Goal: Transaction & Acquisition: Purchase product/service

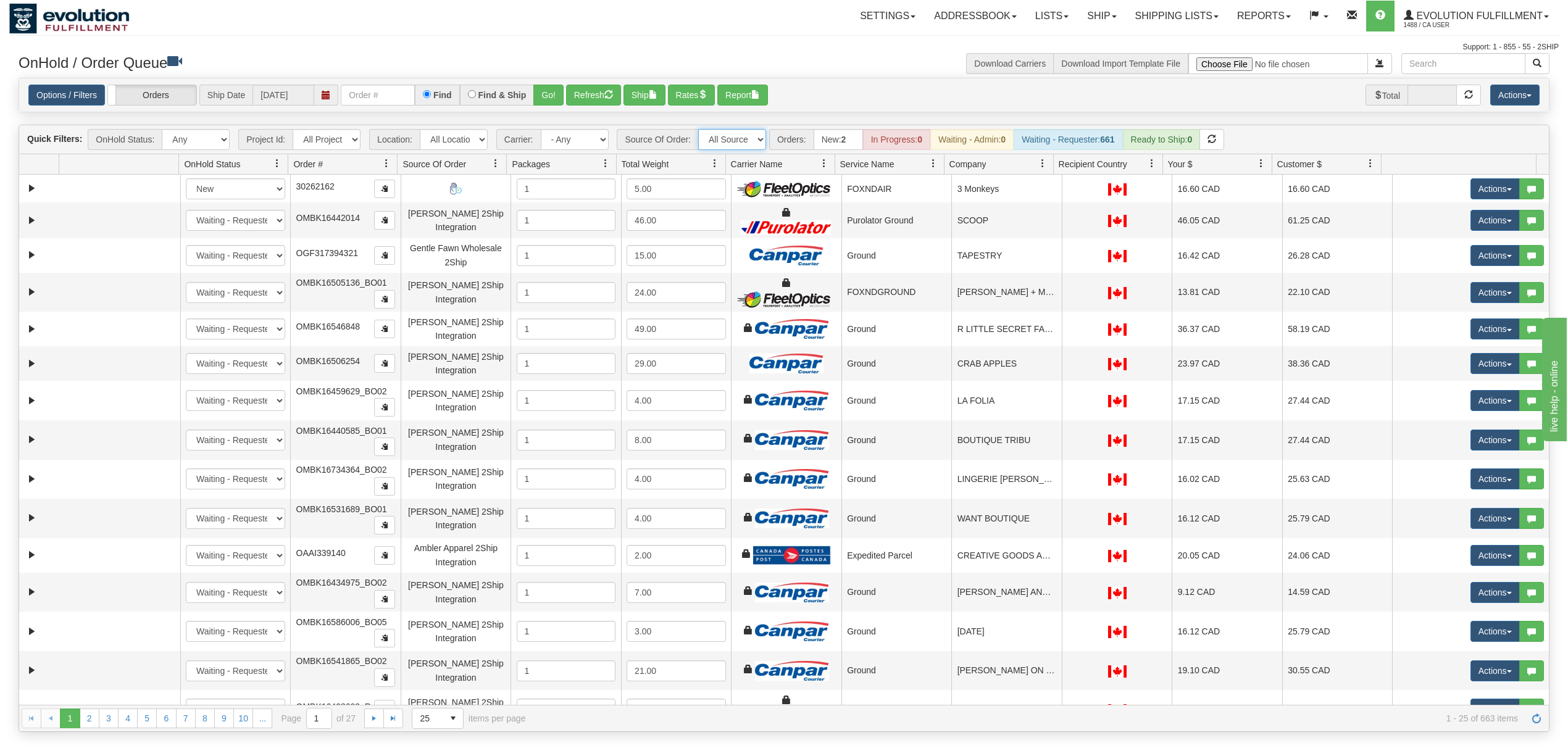
click at [742, 142] on select "All Sources AirBlaster 2Ship Integration Ambler Apparel 2Ship Integration BC Ca…" at bounding box center [731, 139] width 68 height 21
select select "[PERSON_NAME] 2Ship Integration"
click at [699, 130] on select "All Sources AirBlaster 2Ship Integration Ambler Apparel 2Ship Integration BC Ca…" at bounding box center [731, 139] width 68 height 21
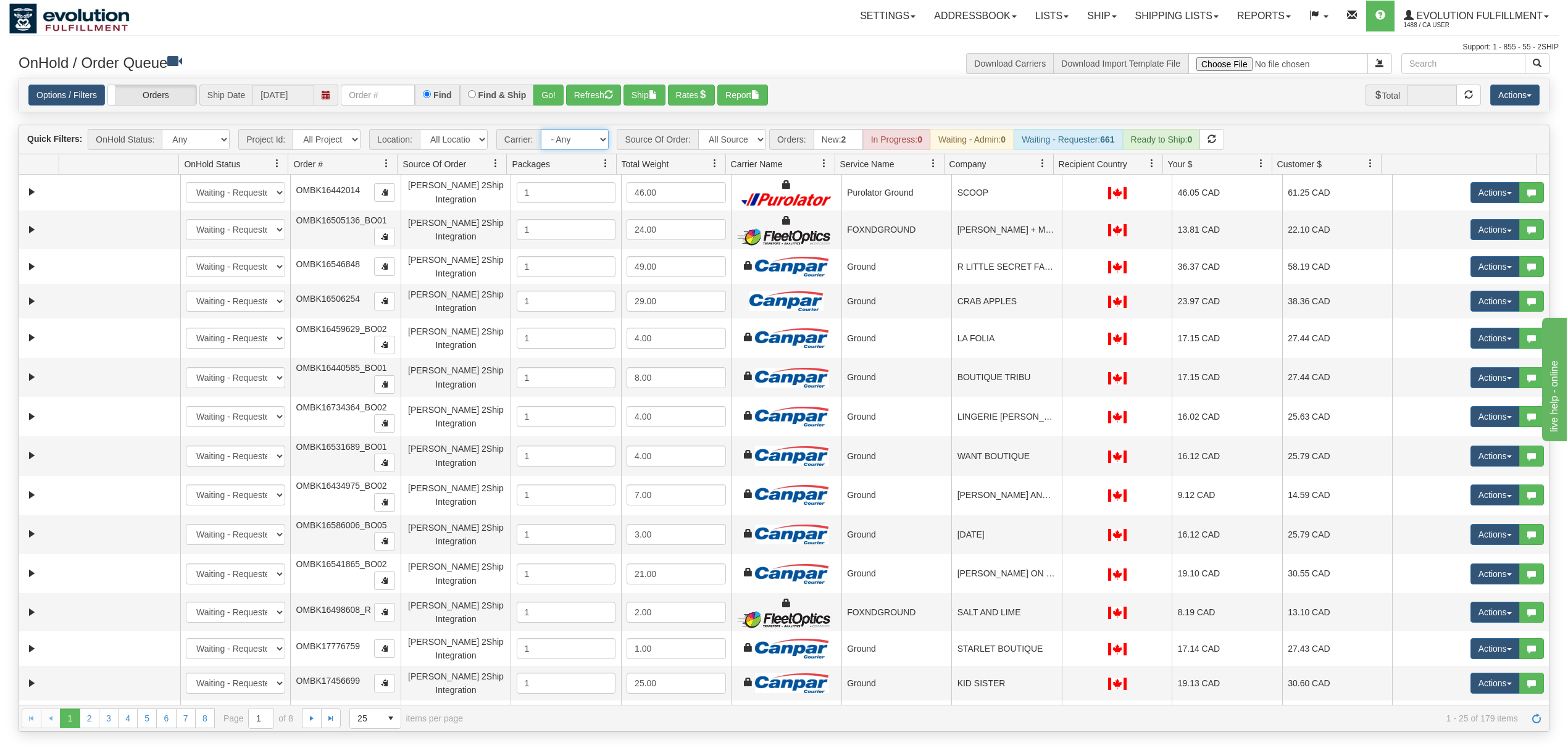
click at [586, 144] on select "- Any - Has NO carrier assigned - Has a carrier assigned FleetOptics Inc. My Ca…" at bounding box center [574, 139] width 68 height 21
select select "-1"
click at [541, 130] on select "- Any - Has NO carrier assigned - Has a carrier assigned FleetOptics Inc. My Ca…" at bounding box center [574, 139] width 68 height 21
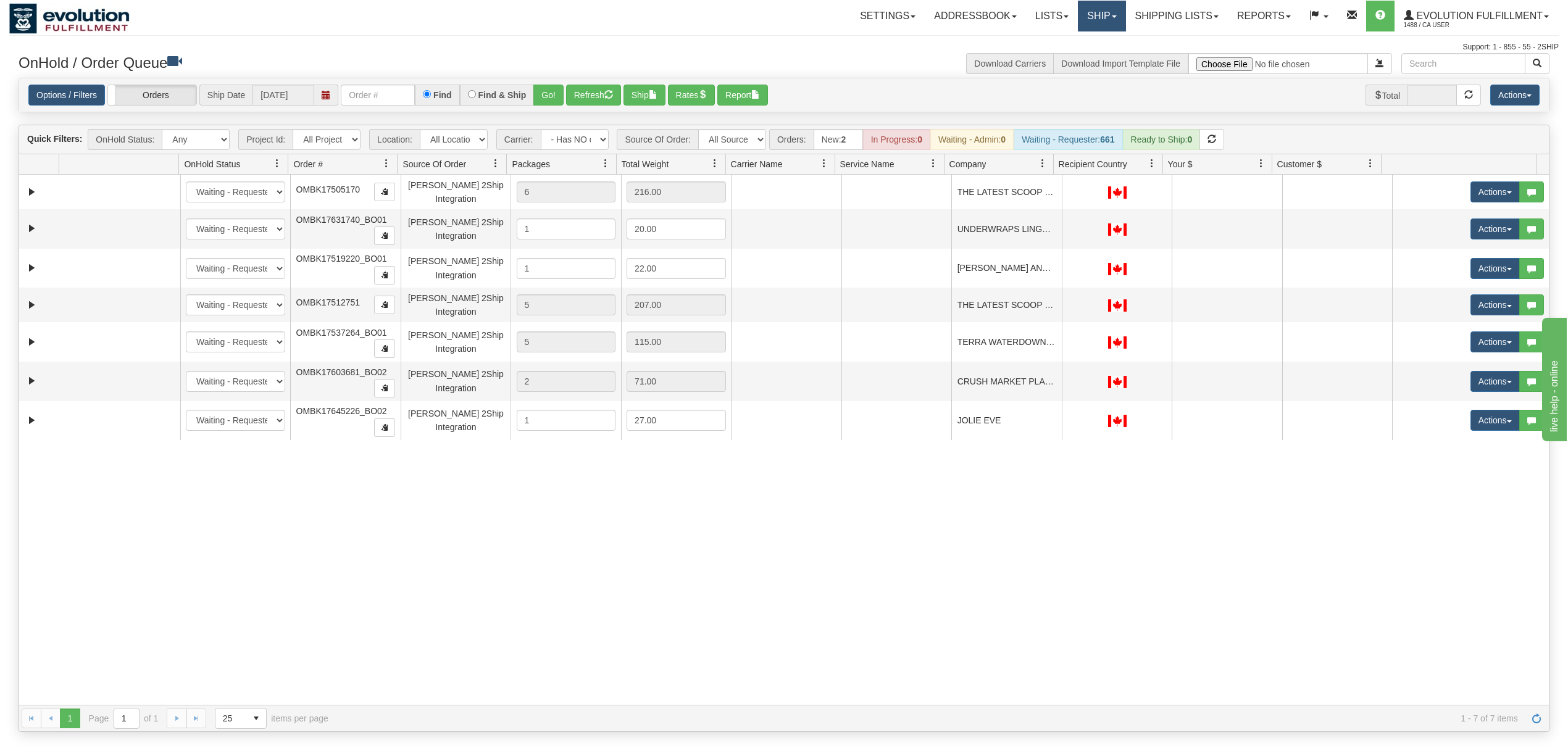
click at [1095, 26] on link "Ship" at bounding box center [1101, 16] width 48 height 31
click at [1052, 48] on link "Ship Screen" at bounding box center [1069, 43] width 112 height 16
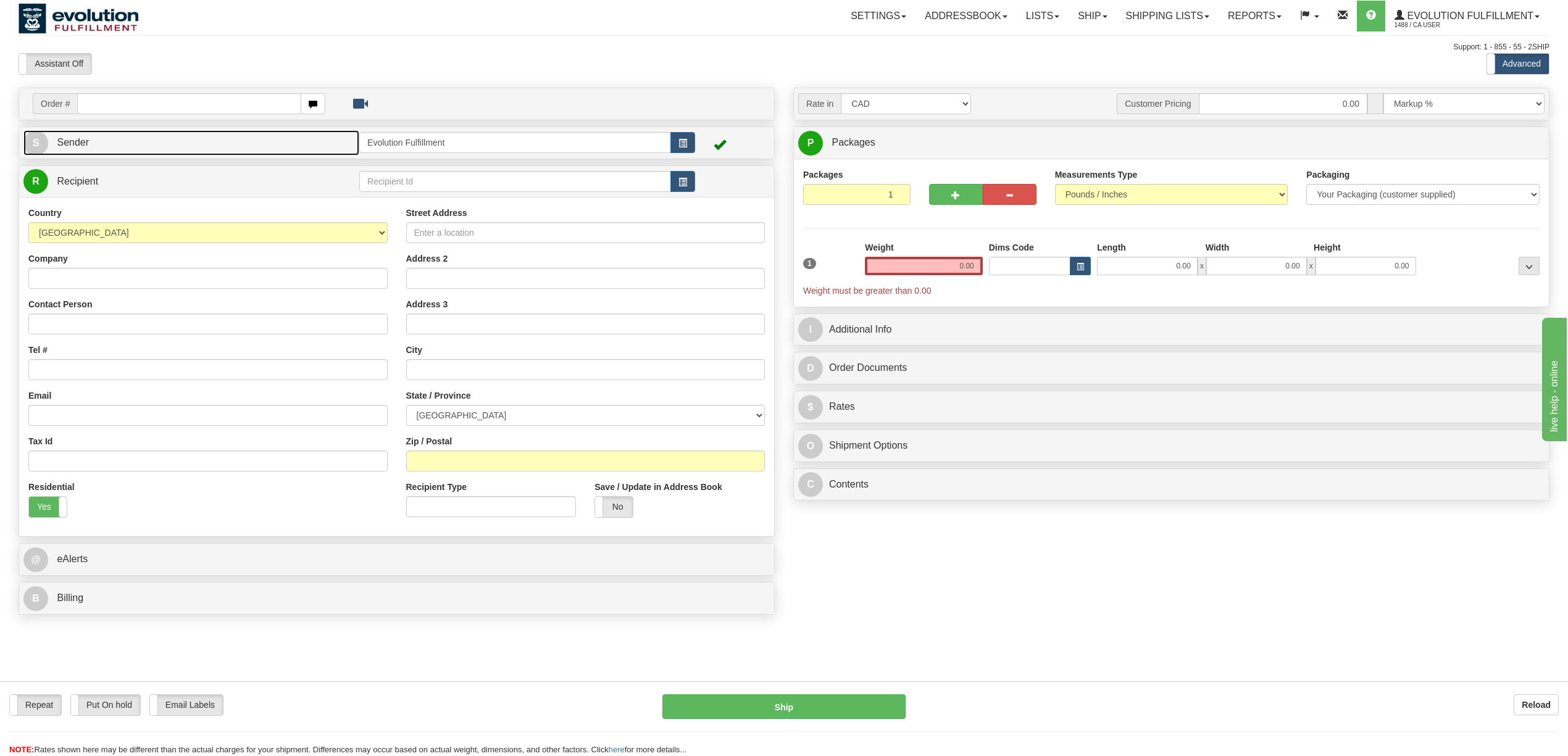
click at [87, 134] on link "S Sender" at bounding box center [191, 143] width 336 height 26
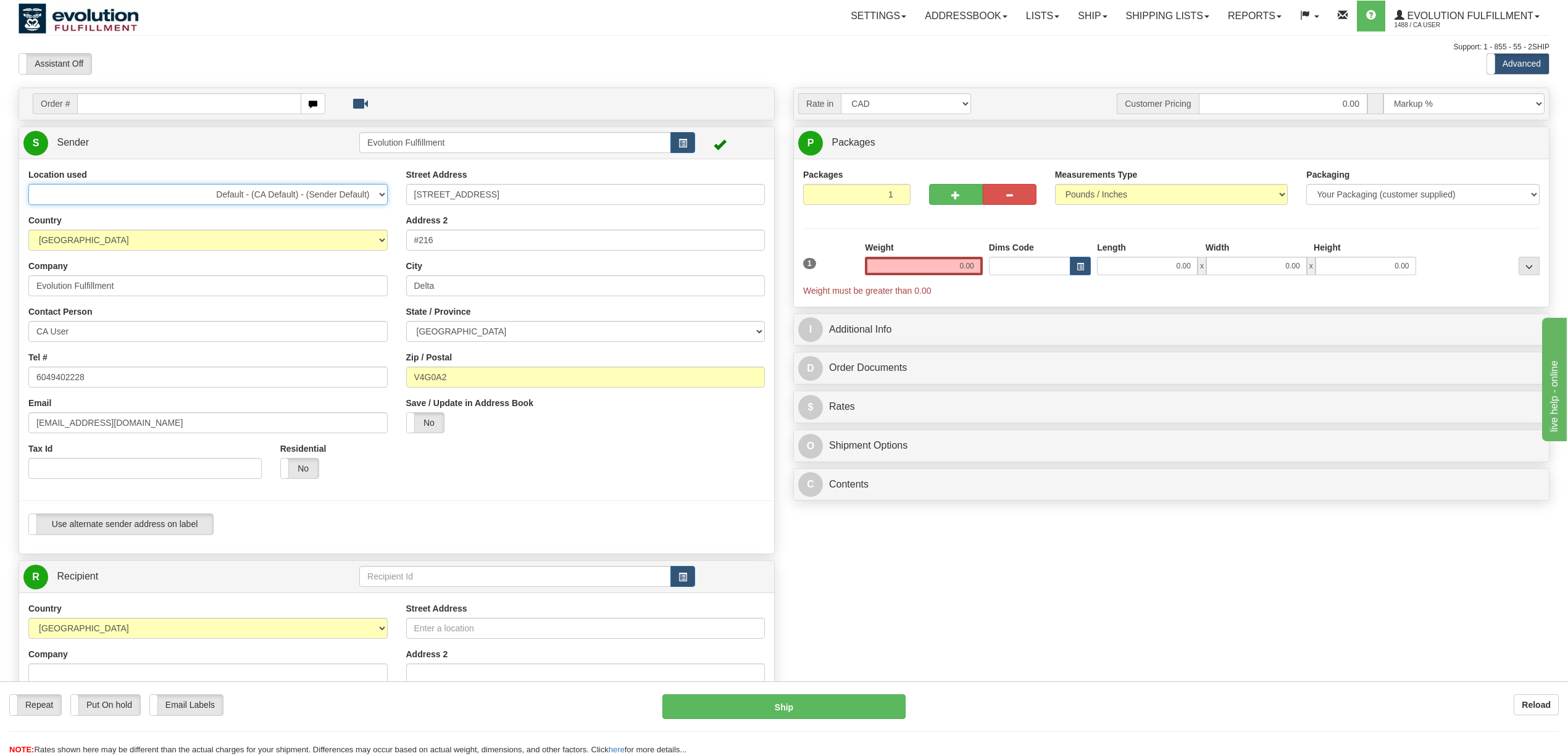
click at [292, 193] on select "Default - (CA Default) - (Sender Default) Evolution US EVOLUTION V3 Fedex IDD L…" at bounding box center [208, 195] width 359 height 21
select select "4878"
click at [28, 184] on select "Default - (CA Default) - (Sender Default) Evolution US EVOLUTION V3 Fedex IDD L…" at bounding box center [208, 195] width 359 height 21
drag, startPoint x: 520, startPoint y: 195, endPoint x: 223, endPoint y: 206, distance: 297.2
click at [223, 206] on div "Location used Default - (CA Default) - (Sender Default) Evolution US EVOLUTION …" at bounding box center [396, 356] width 755 height 376
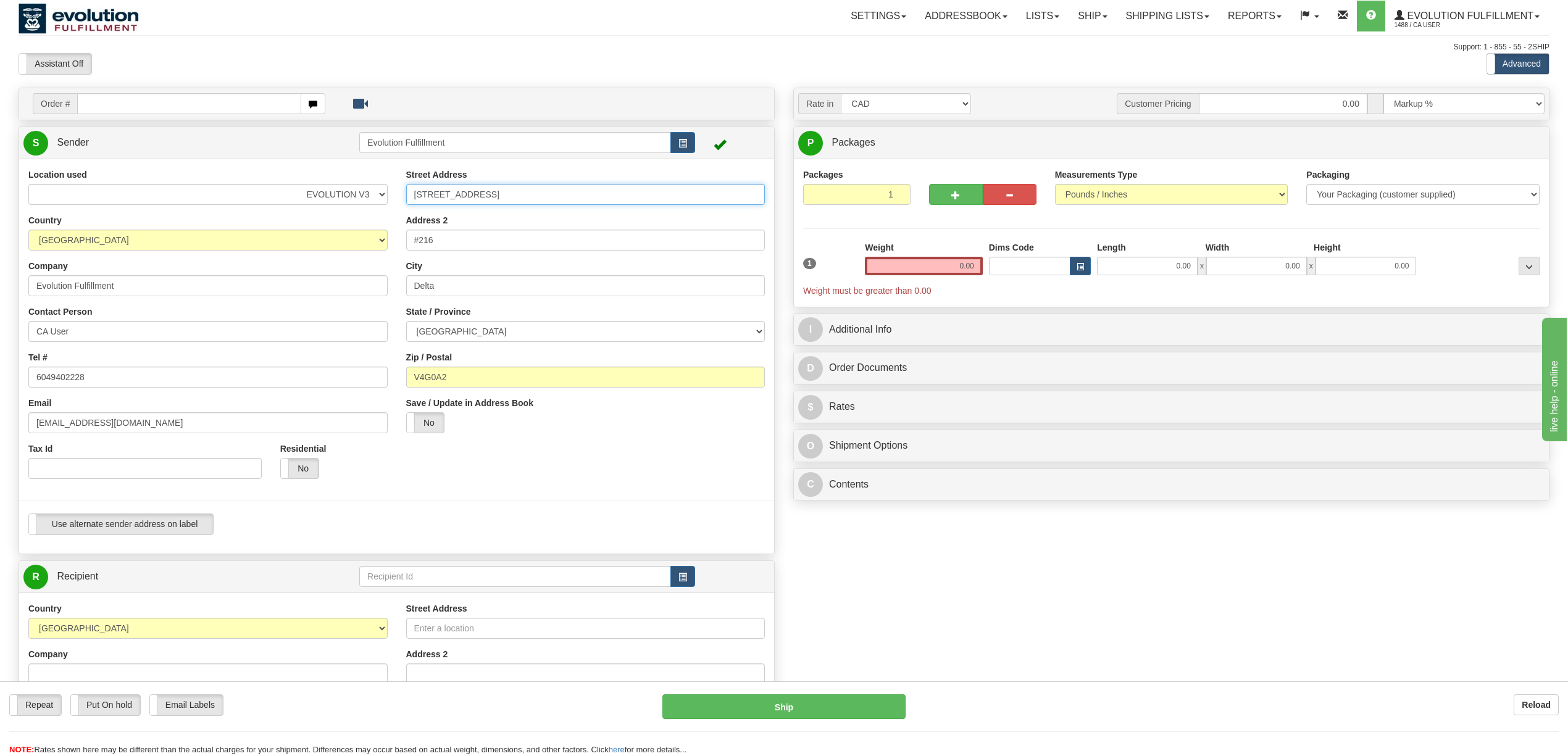
type input "7107 Venture Street"
click at [455, 242] on input "#216" at bounding box center [586, 240] width 359 height 21
type input "#9"
click at [497, 378] on input "V4G0A2" at bounding box center [586, 377] width 359 height 21
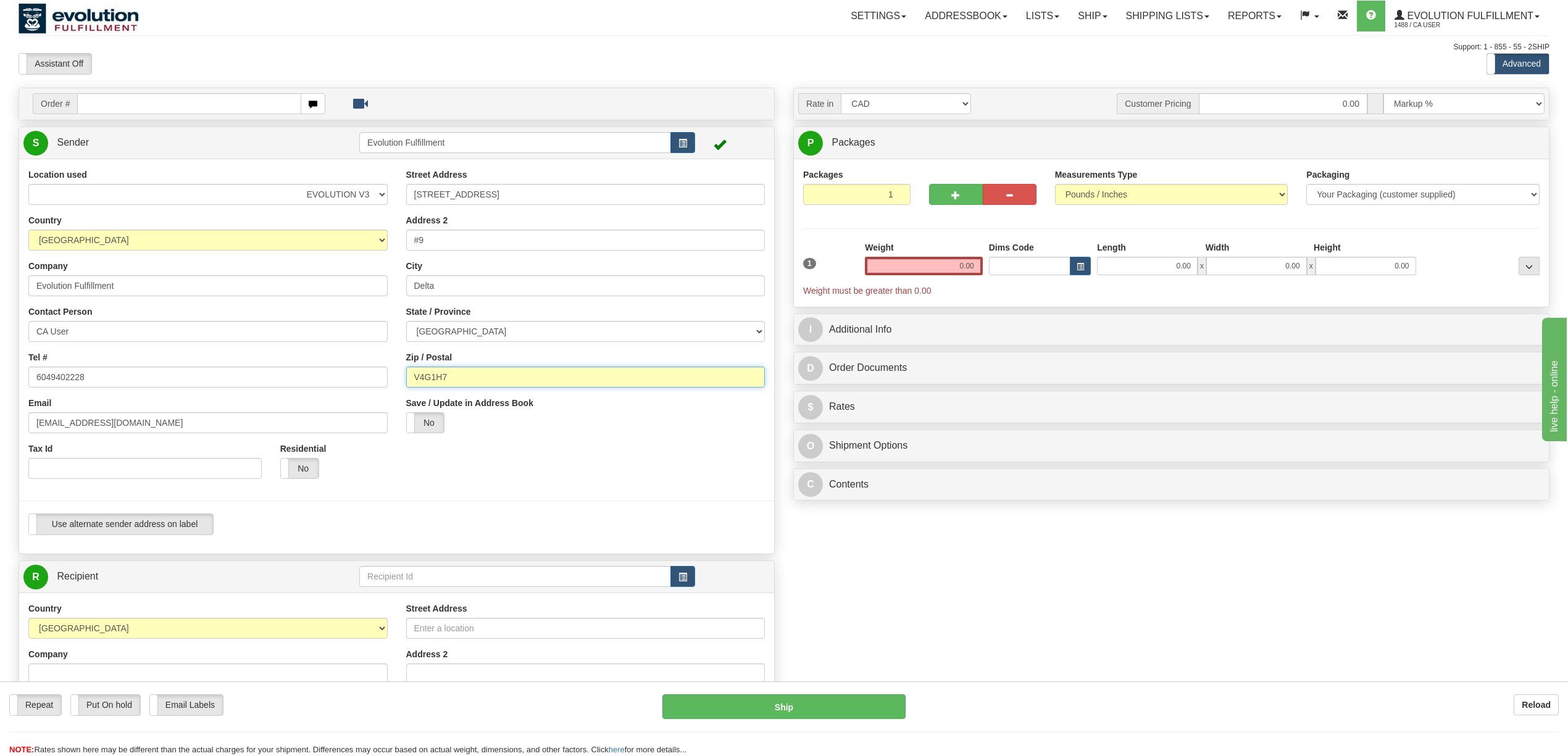
type input "V4G1H7"
click at [539, 448] on div at bounding box center [396, 341] width 773 height 346
click at [243, 129] on div "S Sender Evolution Fulfillment" at bounding box center [396, 143] width 755 height 31
click at [248, 137] on link "S Sender" at bounding box center [191, 143] width 336 height 26
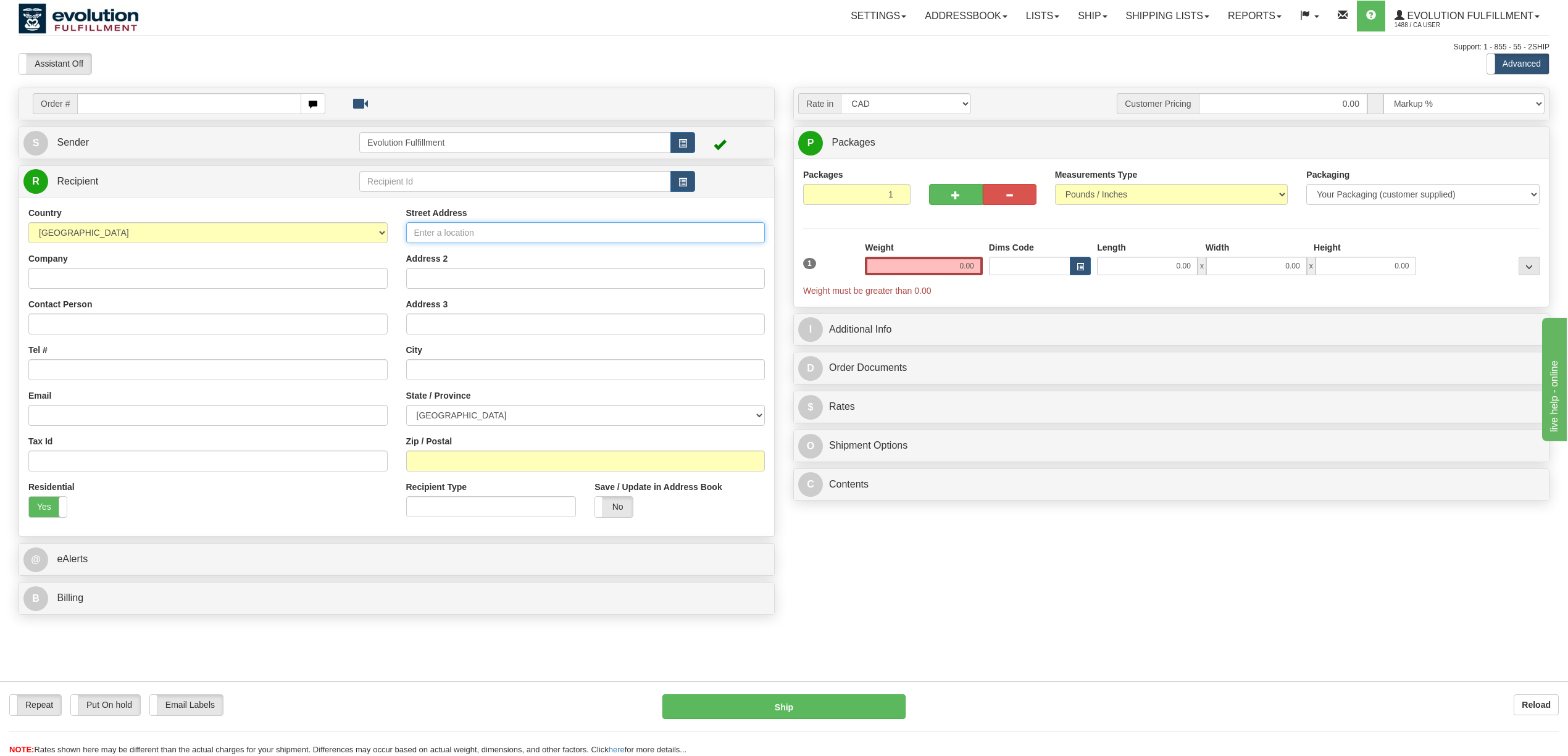
click at [492, 237] on input "Street Address" at bounding box center [586, 233] width 359 height 21
paste input "MANULIFE CENTRE 55 BLOOR STREET WEST, SUITE 123"
drag, startPoint x: 609, startPoint y: 237, endPoint x: 710, endPoint y: 240, distance: 101.0
click at [710, 240] on input "MANULIFE CENTRE 55 BLOOR STREET WEST, SUITE 123" at bounding box center [586, 233] width 359 height 21
type input "MANULIFE CENTRE 55 BLOOR STREET WEST"
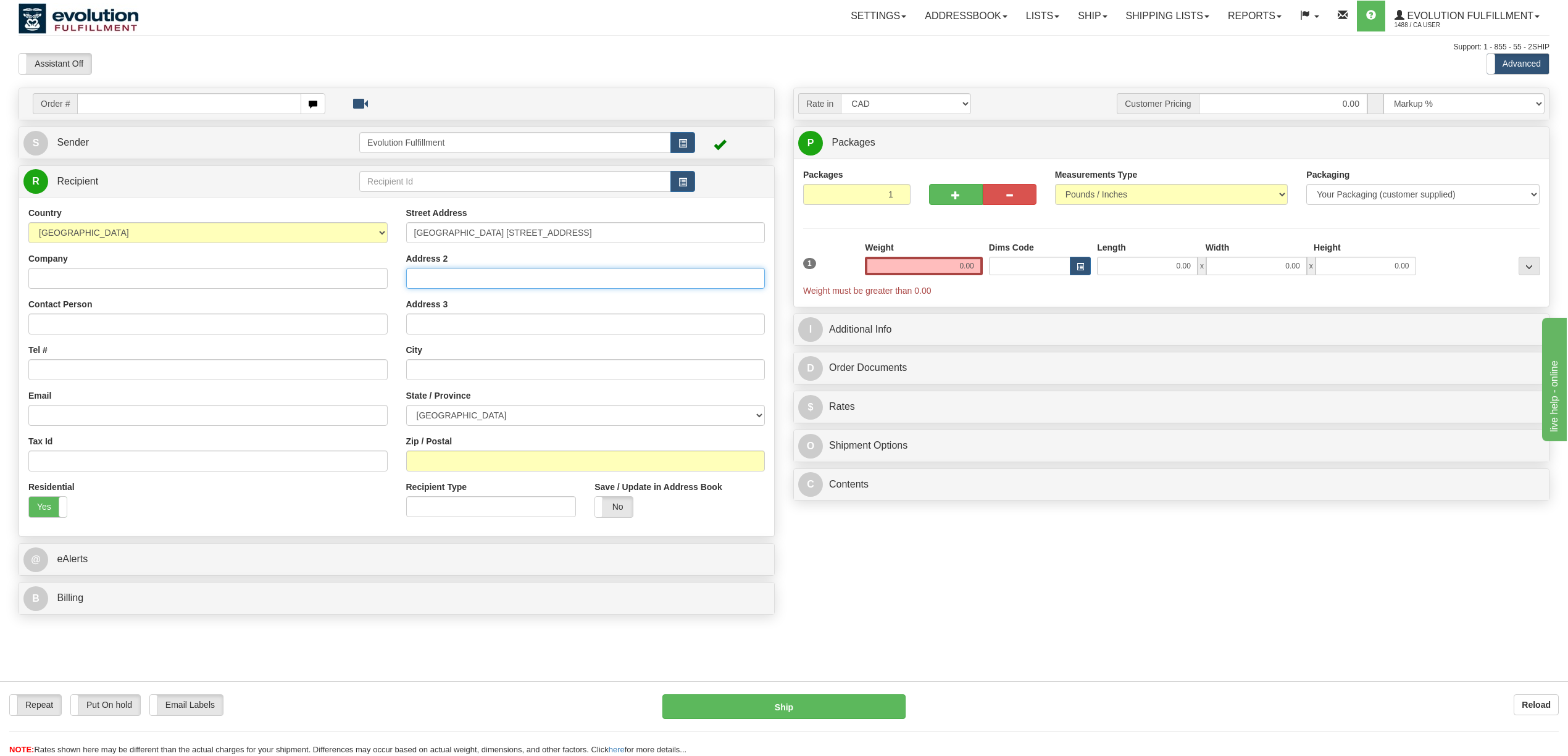
click at [488, 284] on input "Address 2" at bounding box center [586, 279] width 359 height 21
paste input "SUITE 123"
type input "SUITE 123"
click at [426, 361] on div "City" at bounding box center [586, 361] width 359 height 36
click at [450, 380] on input "text" at bounding box center [586, 370] width 359 height 21
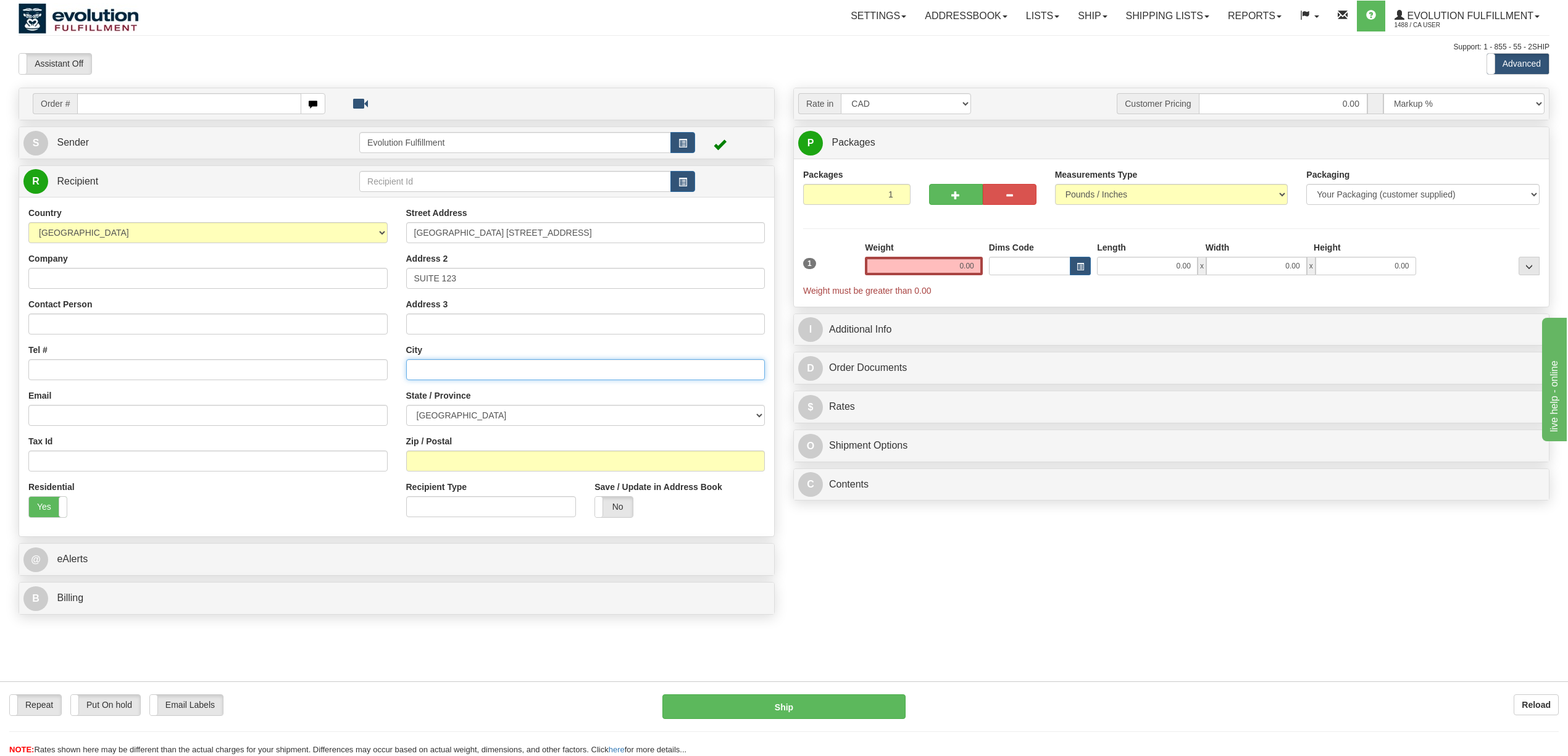
paste input "[GEOGRAPHIC_DATA]"
type input "[GEOGRAPHIC_DATA]"
click at [457, 432] on div "Street Address MANULIFE CENTRE 55 BLOOR STREET WEST Address 2 SUITE 123 Address…" at bounding box center [586, 367] width 378 height 320
click at [452, 426] on select "ALBERTA BRITISH COLUMBIA MANITOBA NEW BRUNSWICK NEWFOUNDLAND NOVA SCOTIA NUNAVU…" at bounding box center [586, 415] width 359 height 21
select select "ON"
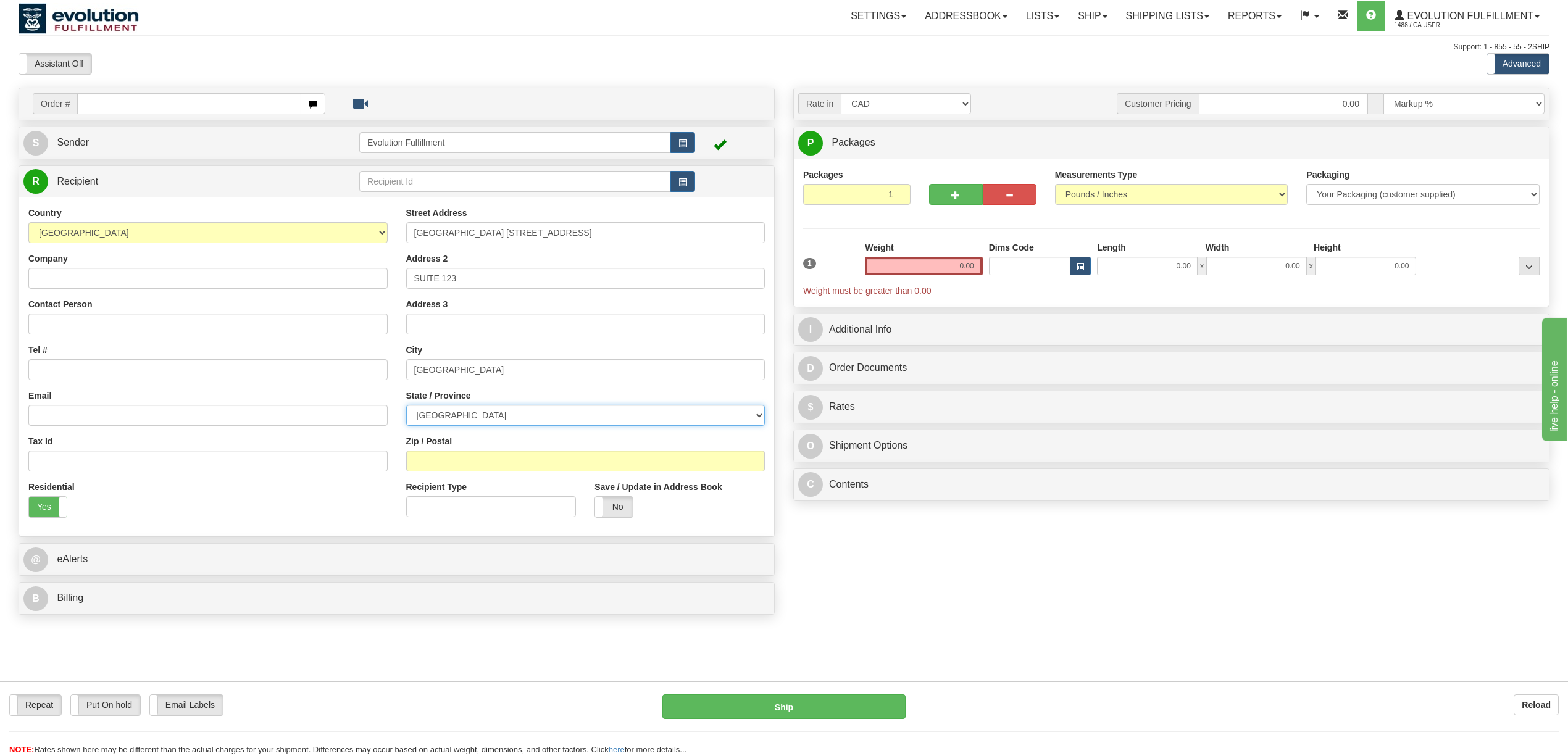
click at [406, 407] on select "ALBERTA BRITISH COLUMBIA MANITOBA NEW BRUNSWICK NEWFOUNDLAND NOVA SCOTIA NUNAVU…" at bounding box center [586, 415] width 359 height 21
click at [453, 452] on input "Zip / Postal" at bounding box center [586, 461] width 359 height 21
paste input "M4W 1A5"
type input "M4W 1A5"
click at [149, 267] on div "Company" at bounding box center [208, 270] width 359 height 36
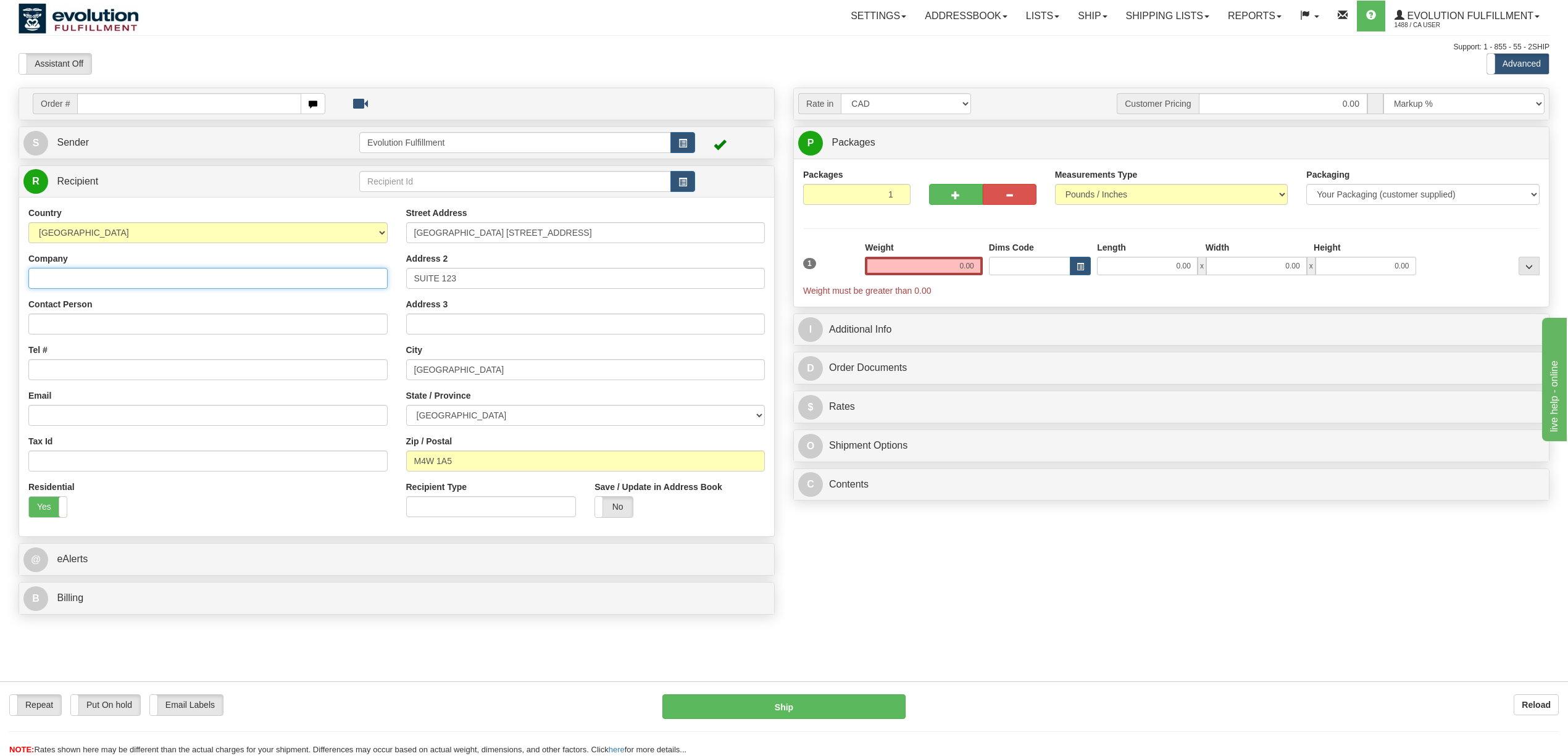
click at [139, 287] on input "Company" at bounding box center [208, 279] width 359 height 21
paste input "OVER THE RAINBOW"
type input "OVER THE RAINBOW"
click at [60, 371] on input "Tel #" at bounding box center [208, 370] width 359 height 21
click at [121, 378] on input "Tel #" at bounding box center [208, 370] width 359 height 21
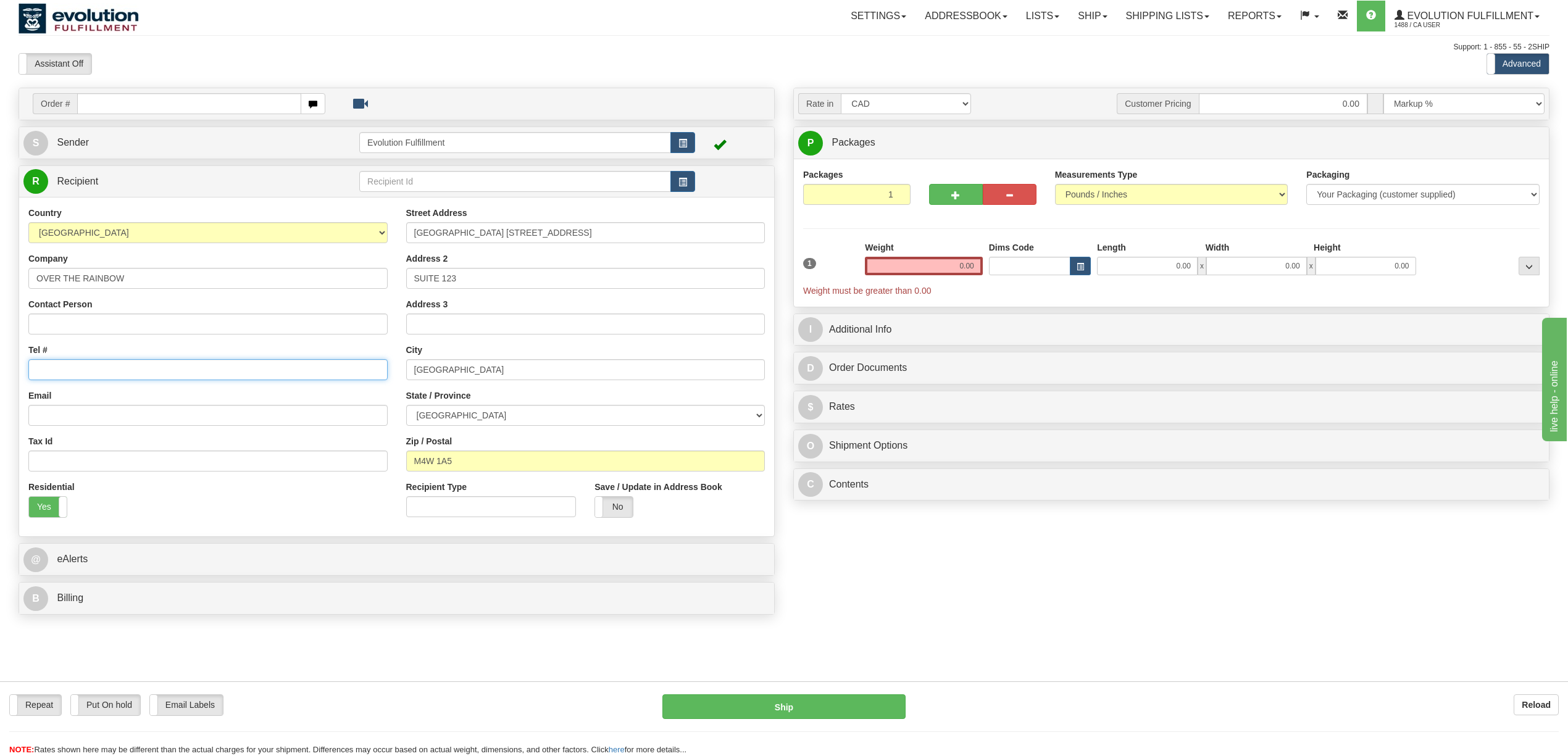
paste input "(416) 967-7448"
type input "(416) 967-7448"
click at [99, 425] on input "Email" at bounding box center [208, 415] width 359 height 21
paste input "ACCOUNTING@RAINBOWJEANS.COM"
type input "ACCOUNTING@RAINBOWJEANS.COM"
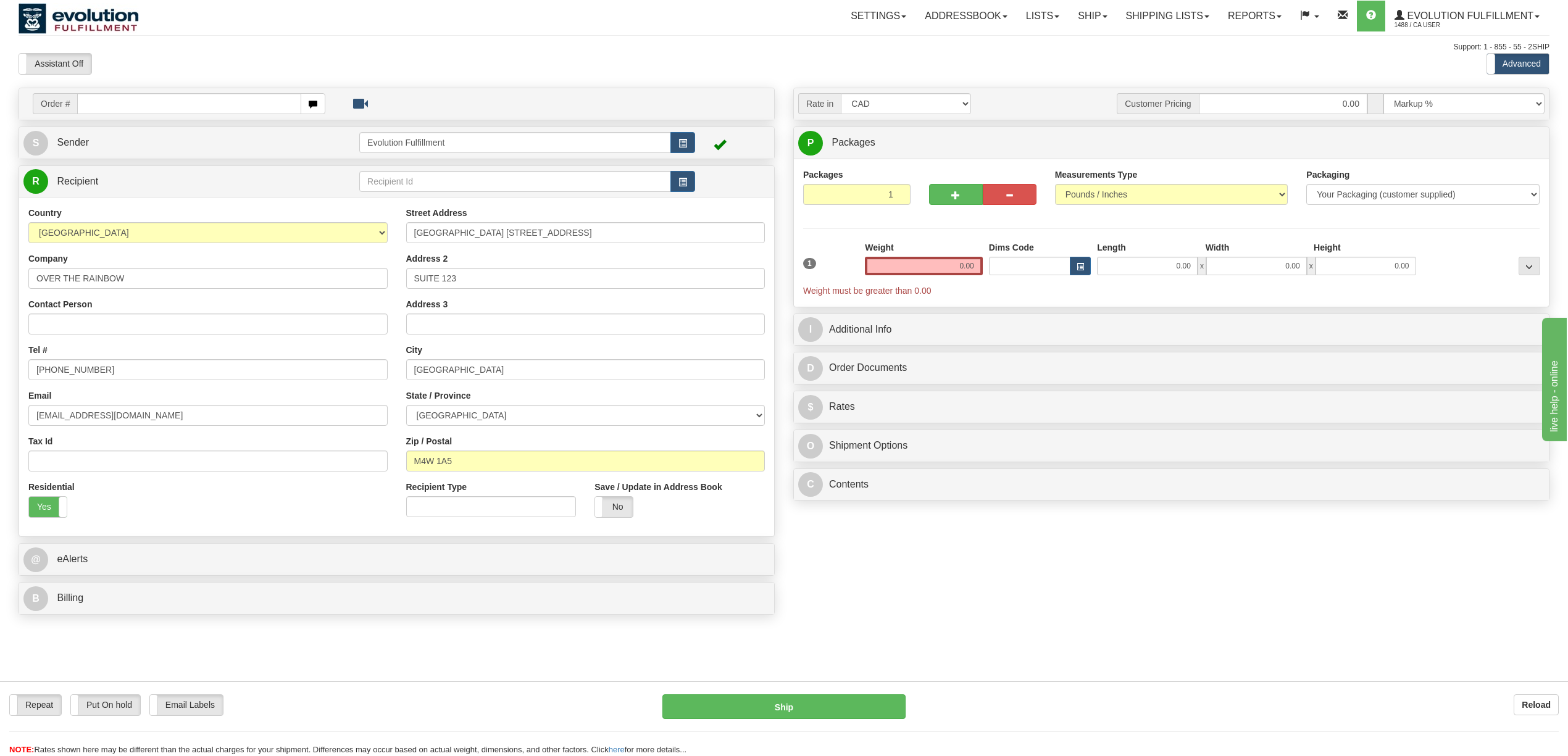
click at [218, 492] on div "Residential Yes No" at bounding box center [208, 504] width 378 height 46
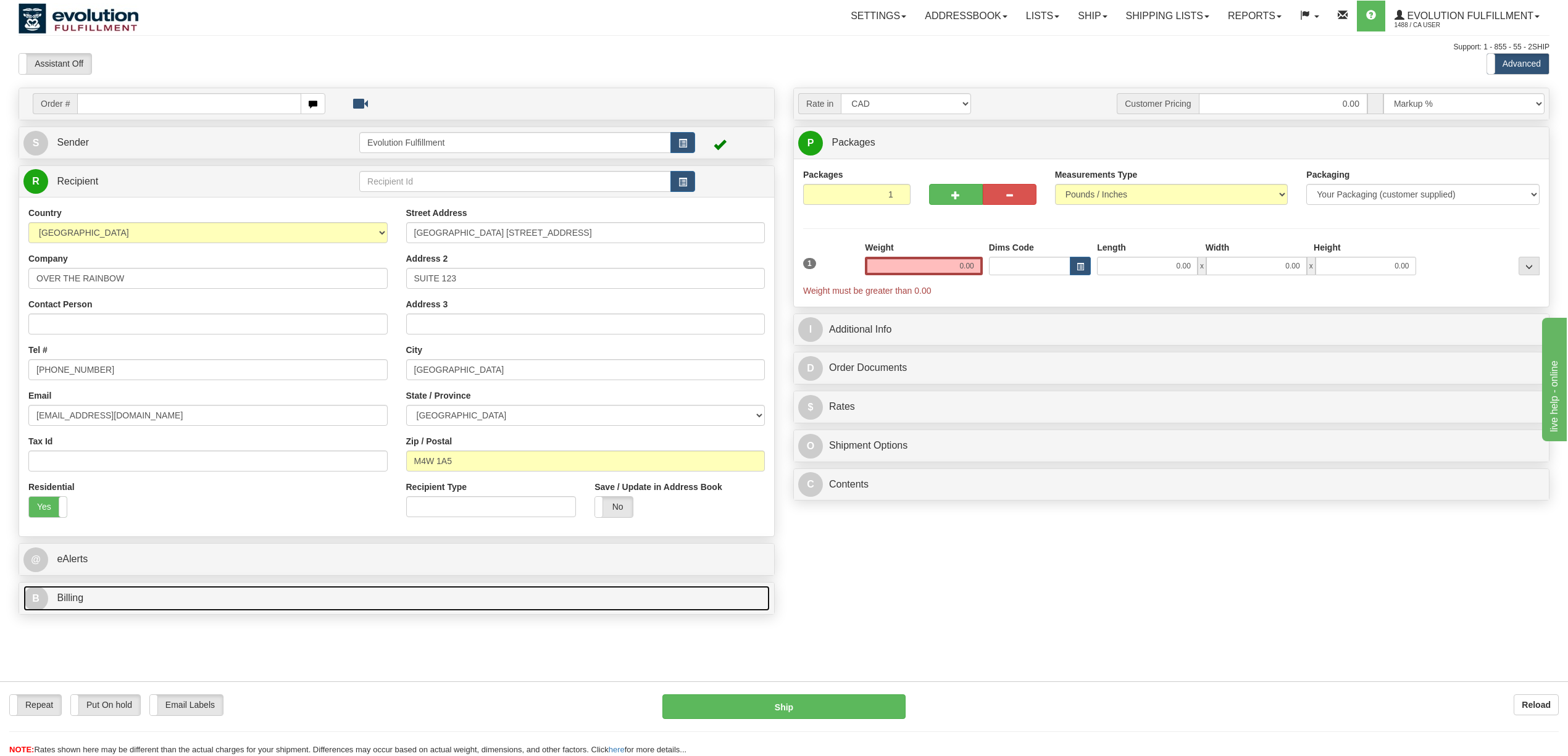
click at [152, 606] on link "B Billing" at bounding box center [396, 598] width 746 height 26
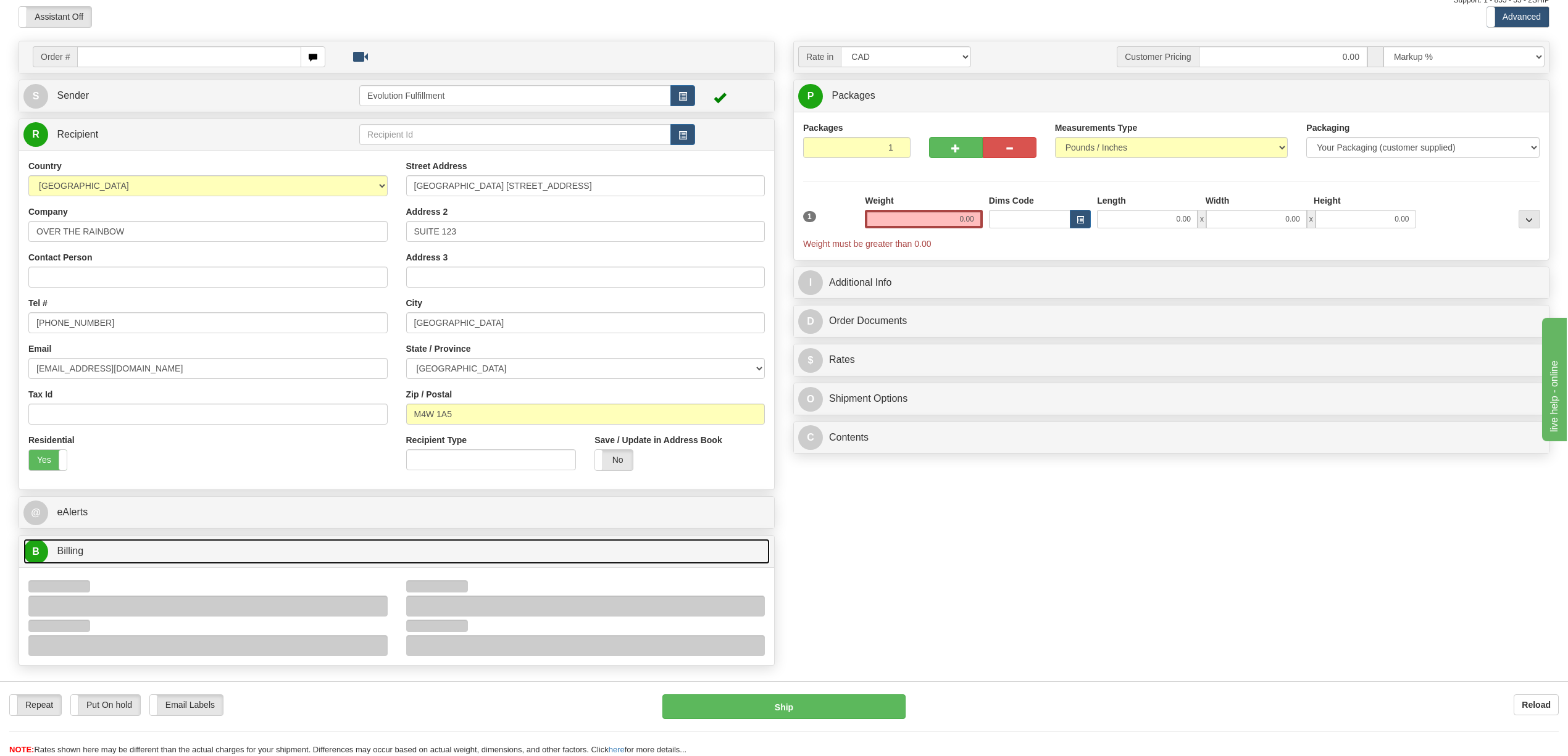
scroll to position [164, 0]
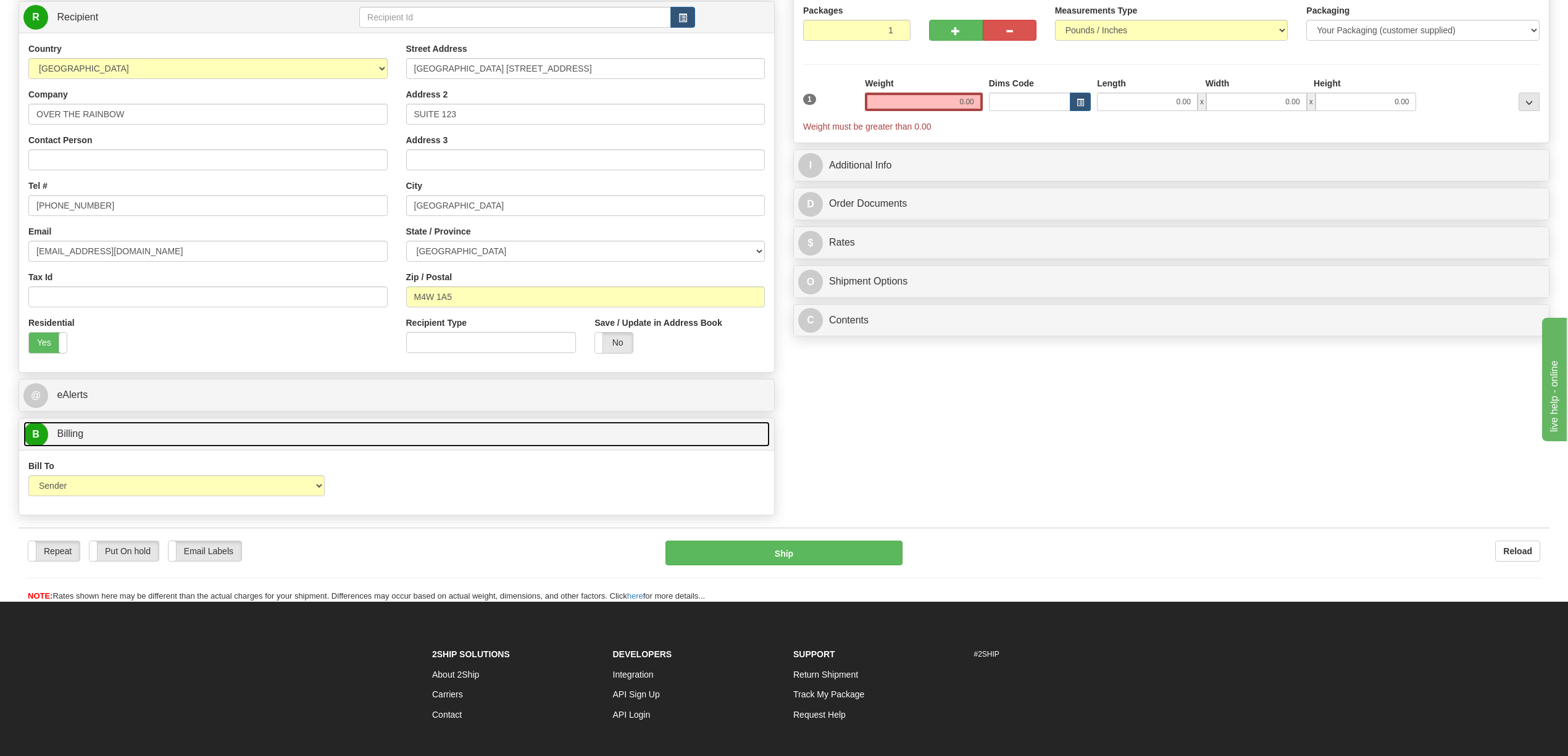
click at [210, 432] on link "B Billing" at bounding box center [396, 435] width 746 height 26
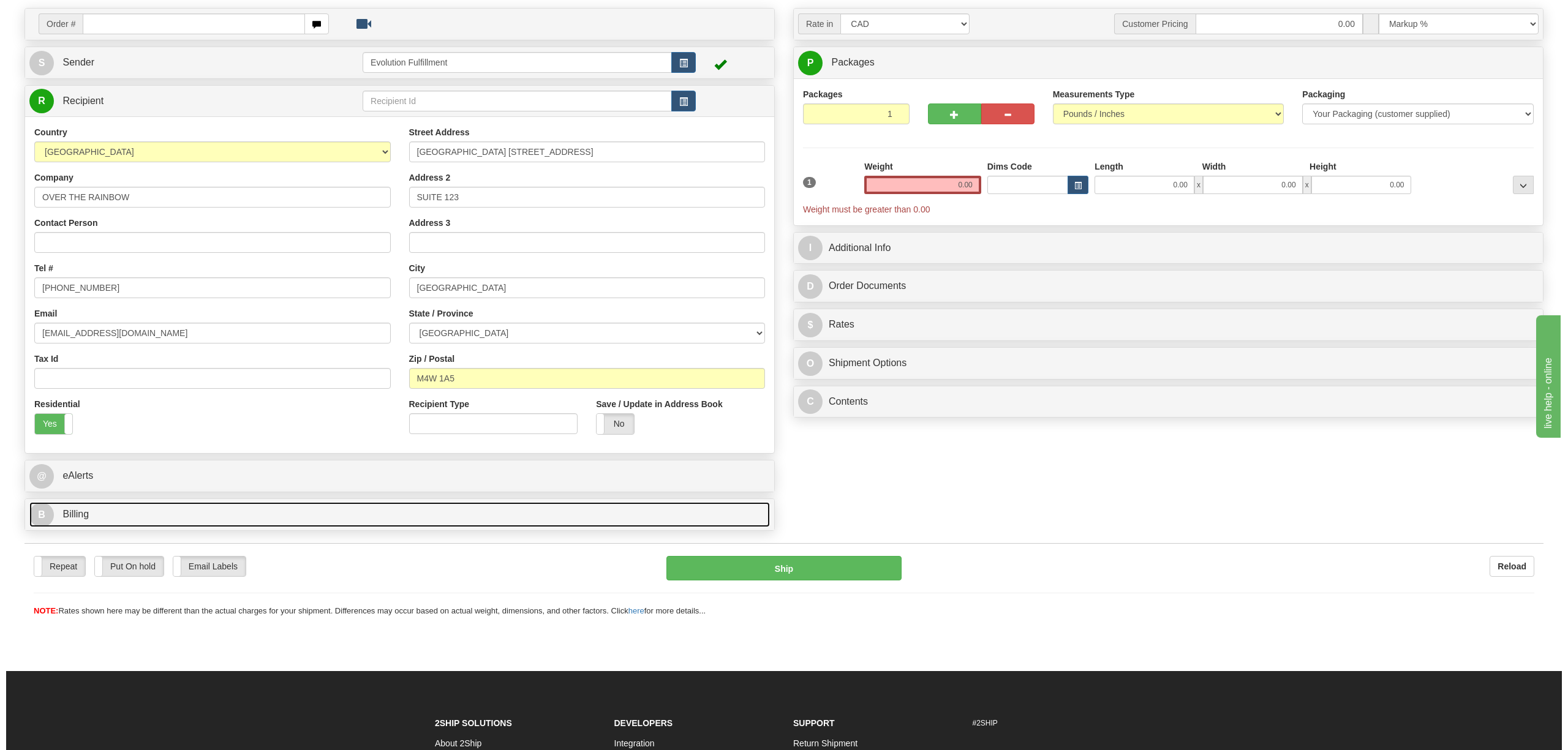
scroll to position [0, 0]
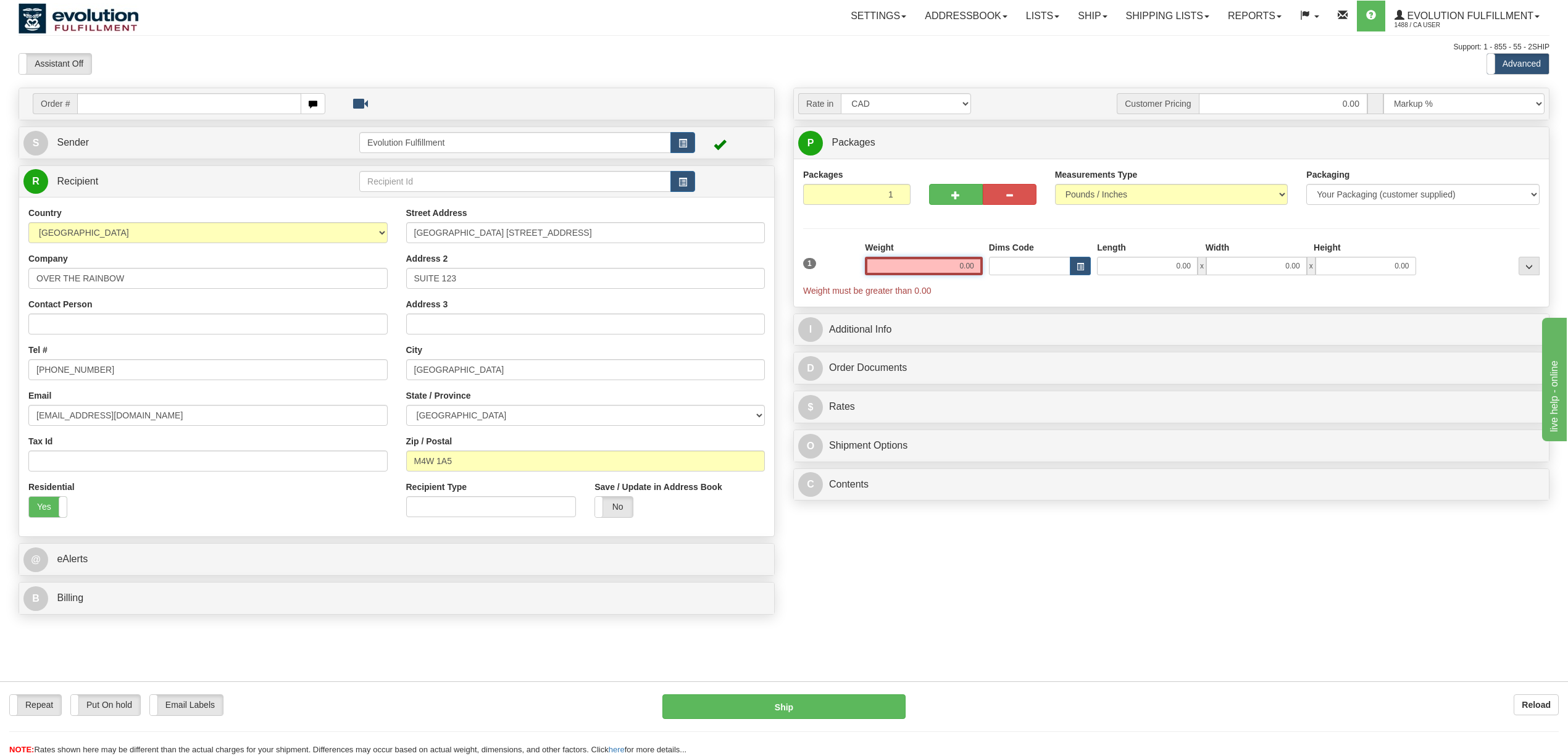
drag, startPoint x: 909, startPoint y: 272, endPoint x: 1017, endPoint y: 270, distance: 108.0
click at [1017, 270] on div "1 Weight 0.00 Dims Code 0.00" at bounding box center [1172, 269] width 743 height 55
type input "1.00"
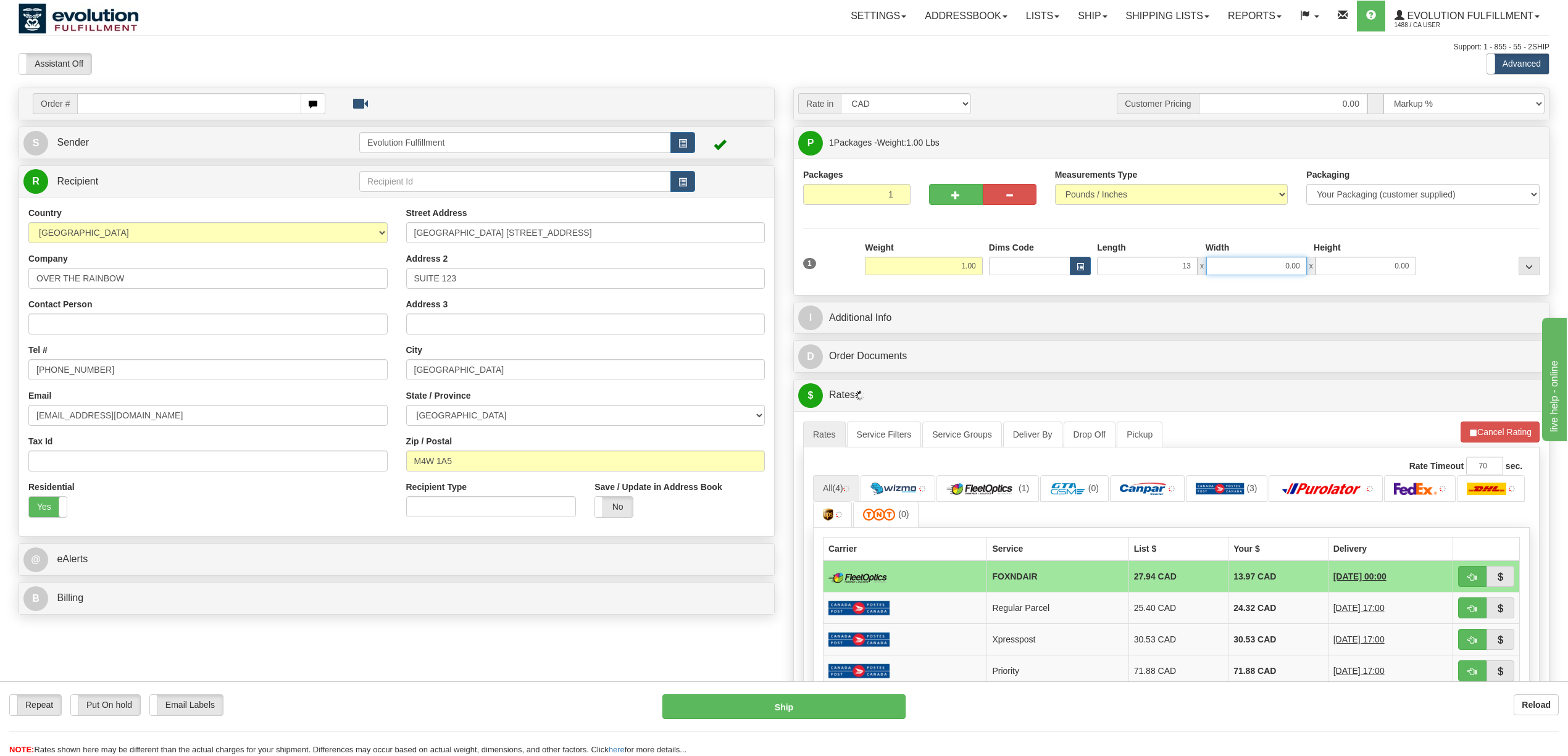
type input "13.00"
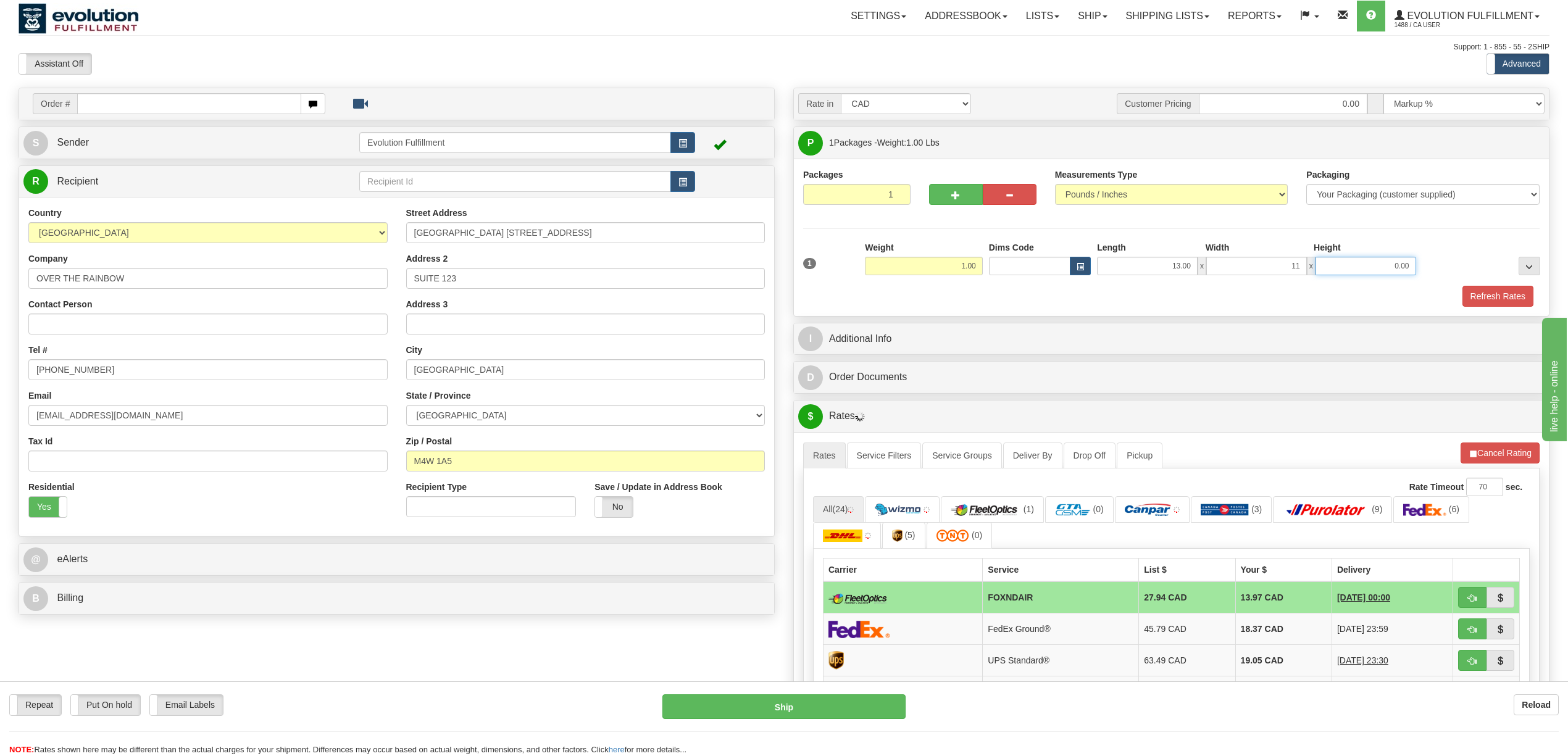
type input "11.00"
type input "5.00"
click at [1495, 447] on button "Cancel Rating" at bounding box center [1500, 453] width 79 height 21
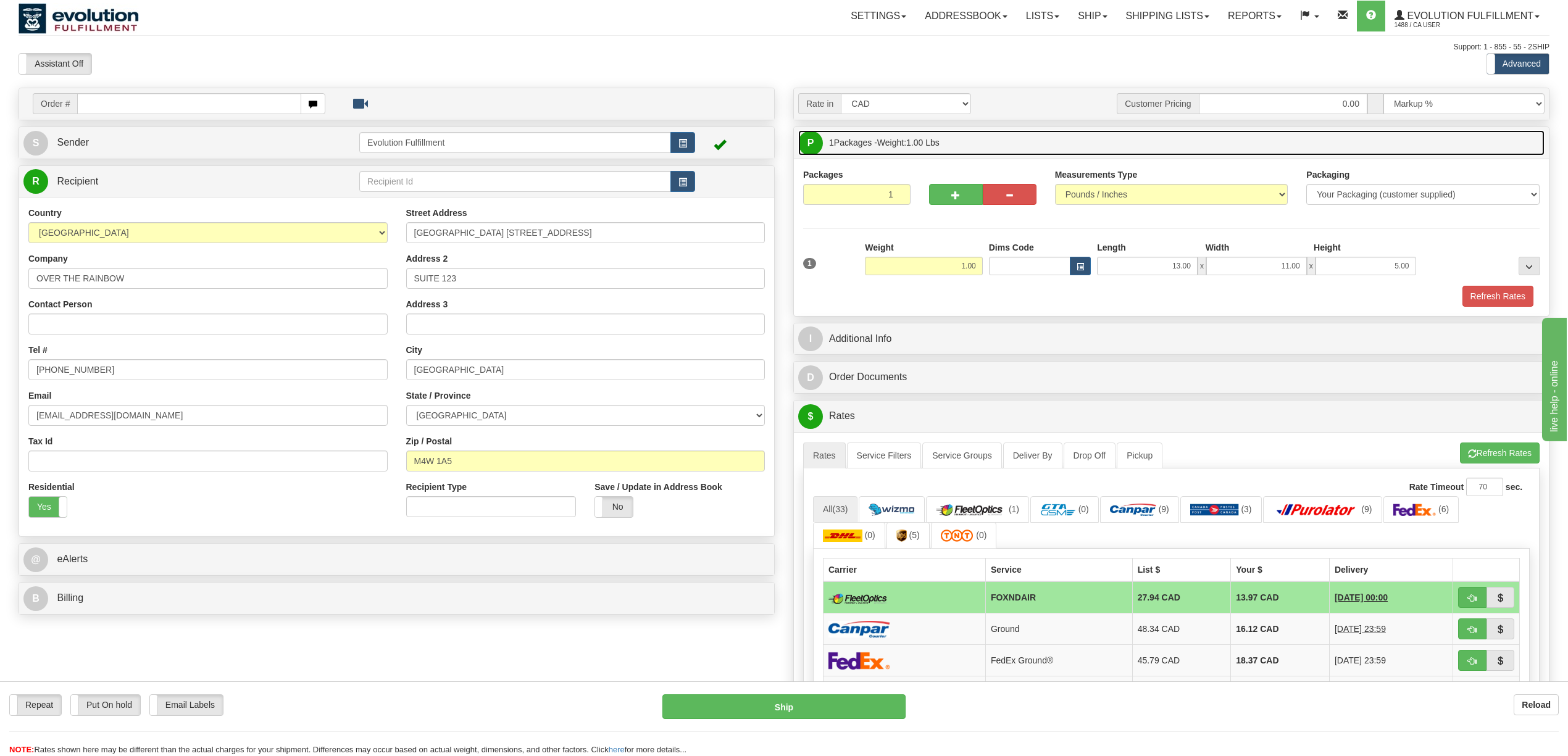
click at [1025, 141] on link "P Packages 1 Packages - Weight: 1.00 Lbs" at bounding box center [1171, 143] width 746 height 26
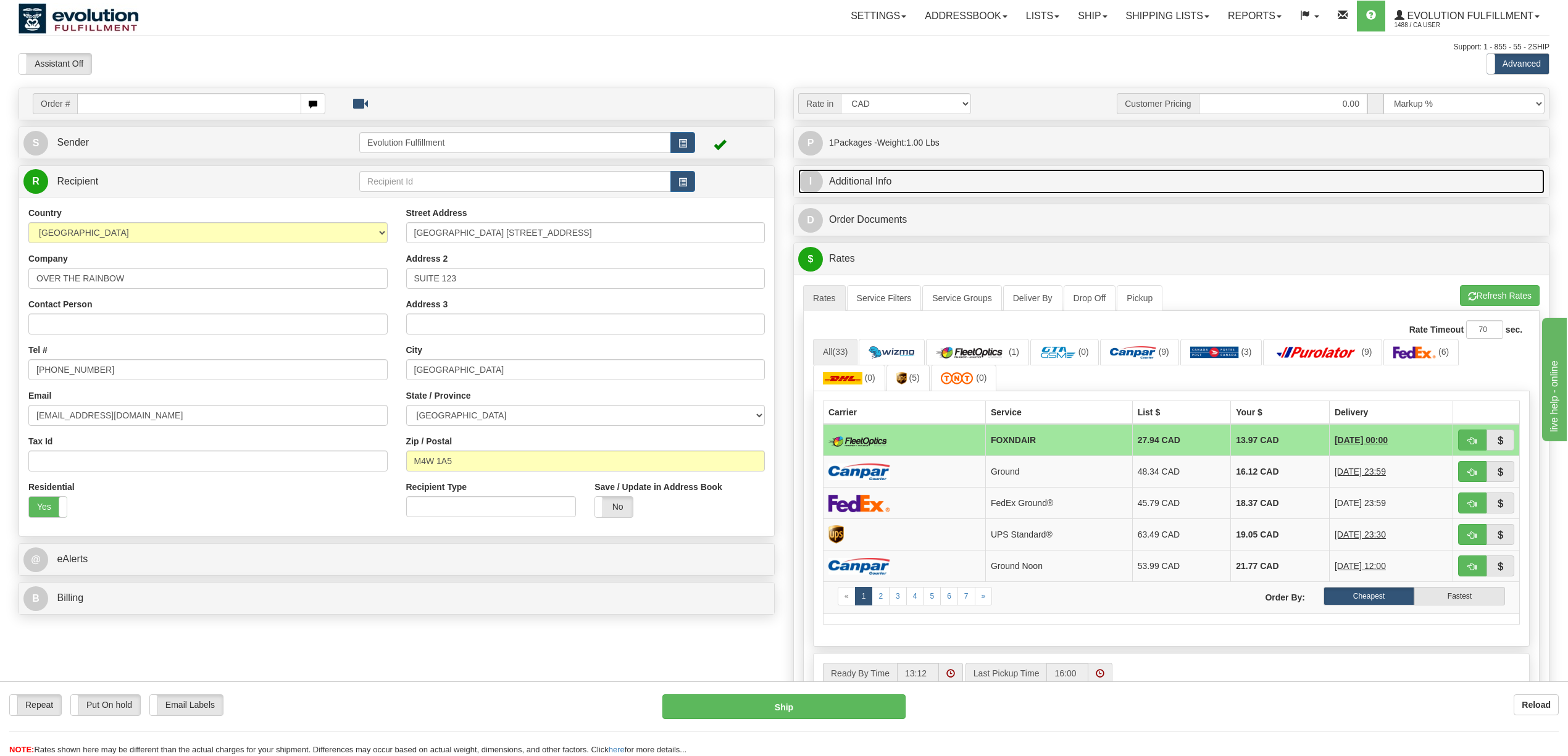
click at [921, 181] on link "I Additional Info" at bounding box center [1171, 182] width 746 height 26
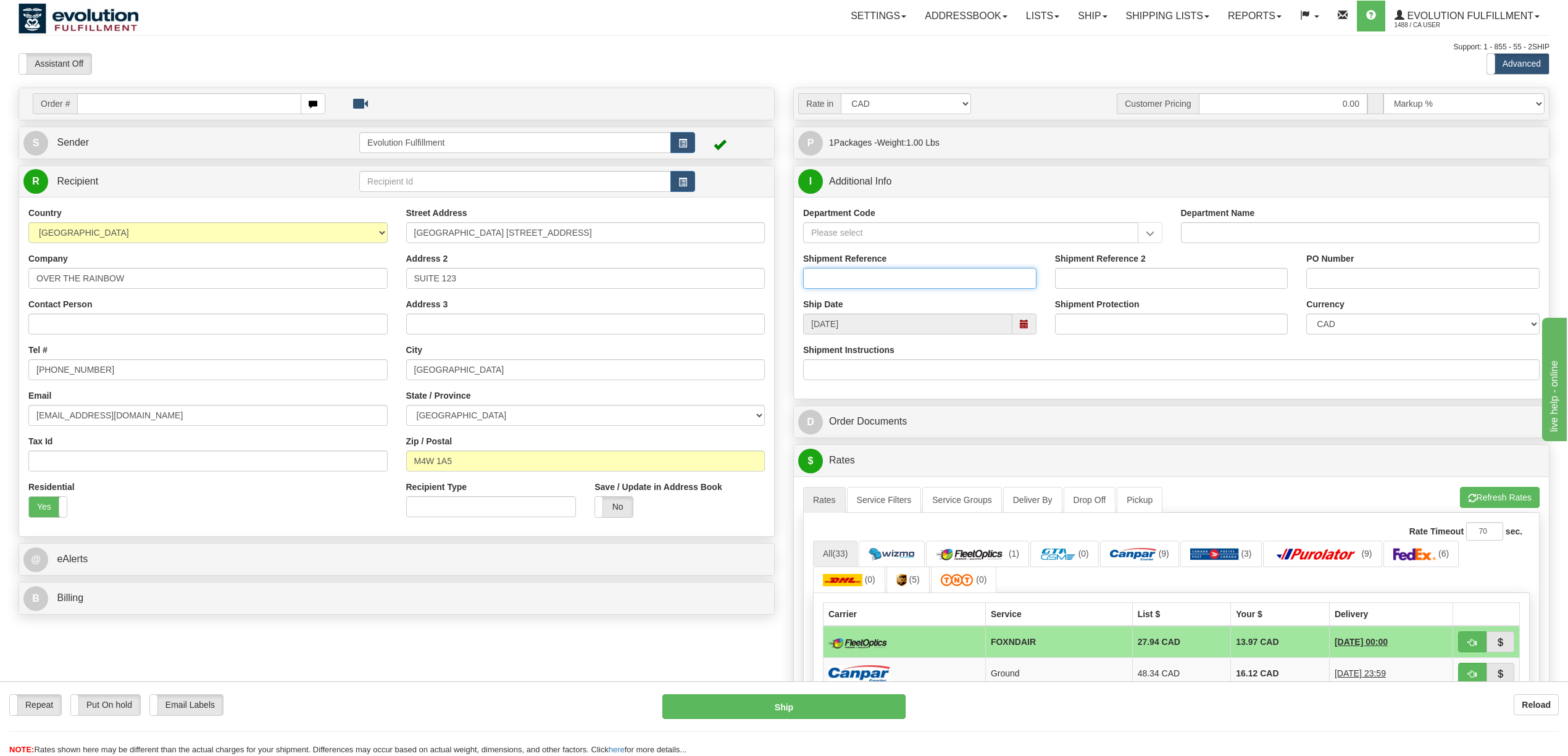
click at [926, 279] on input "Shipment Reference" at bounding box center [920, 279] width 233 height 21
paste input "PR-118577 DS"
type input "PR-118577 DS"
click at [1344, 277] on input "PO Number" at bounding box center [1423, 279] width 233 height 21
paste input "PR-118577 DS"
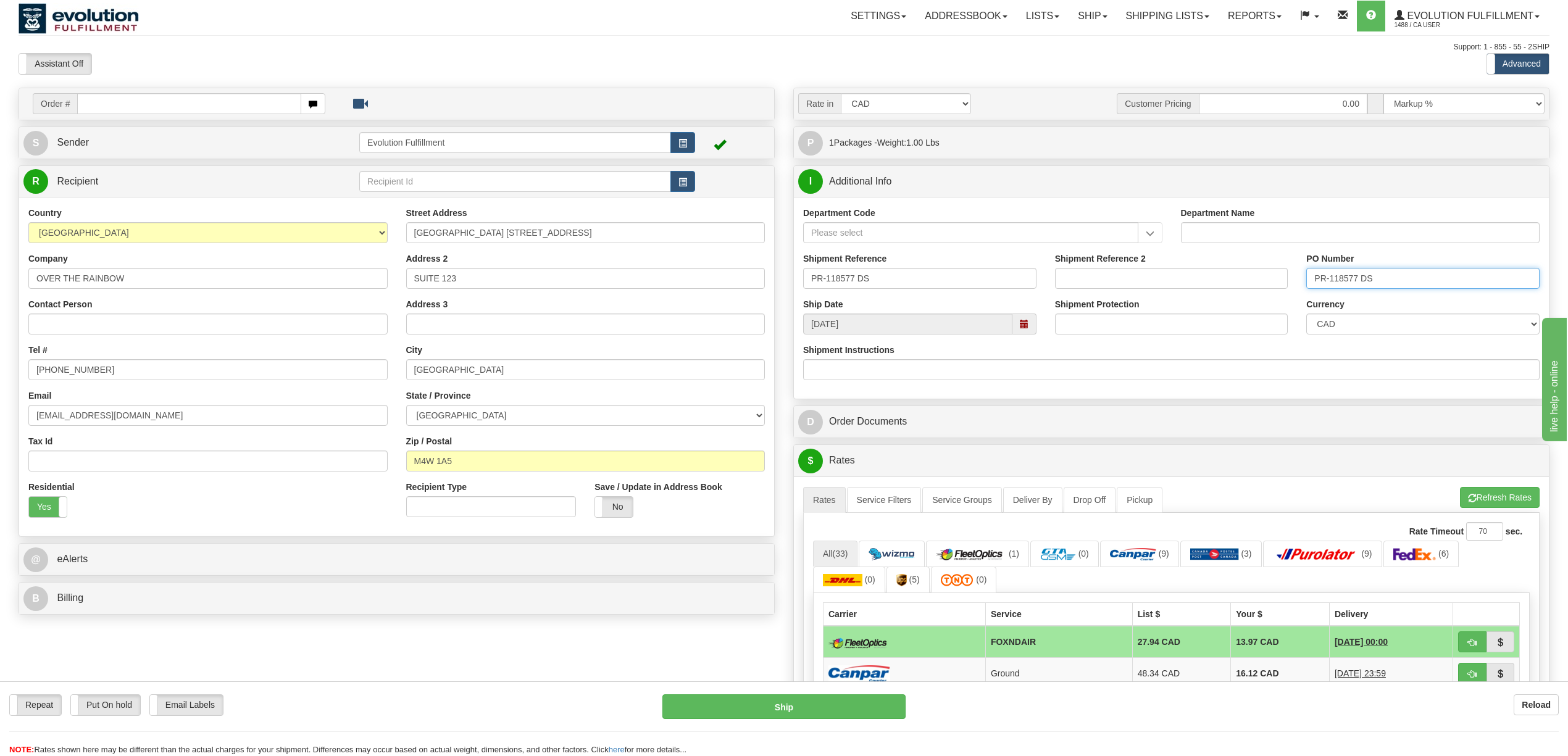
type input "PR-118577 DS"
click at [1263, 368] on input "Shipment Instructions" at bounding box center [1171, 370] width 736 height 21
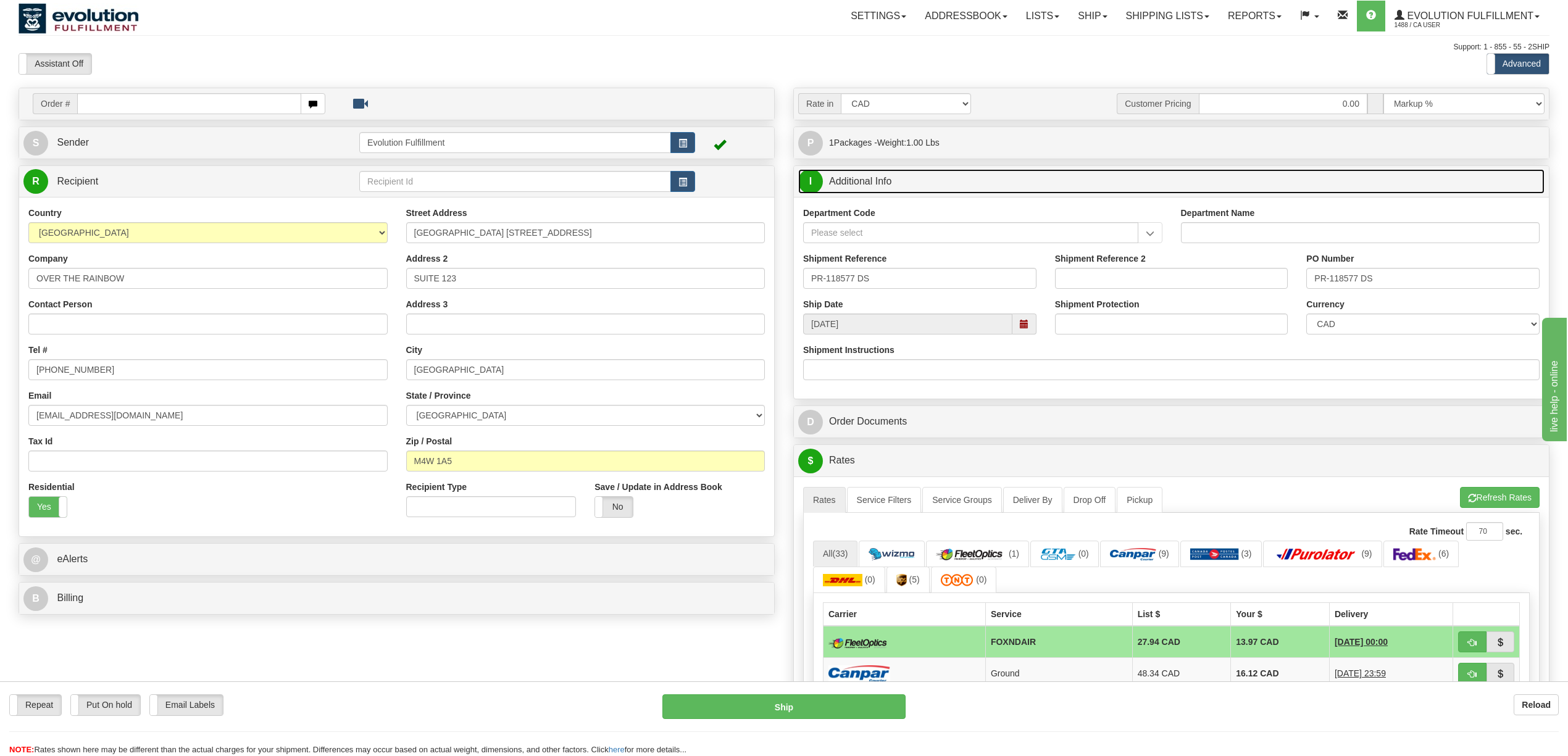
click at [896, 186] on link "I Additional Info" at bounding box center [1171, 182] width 746 height 26
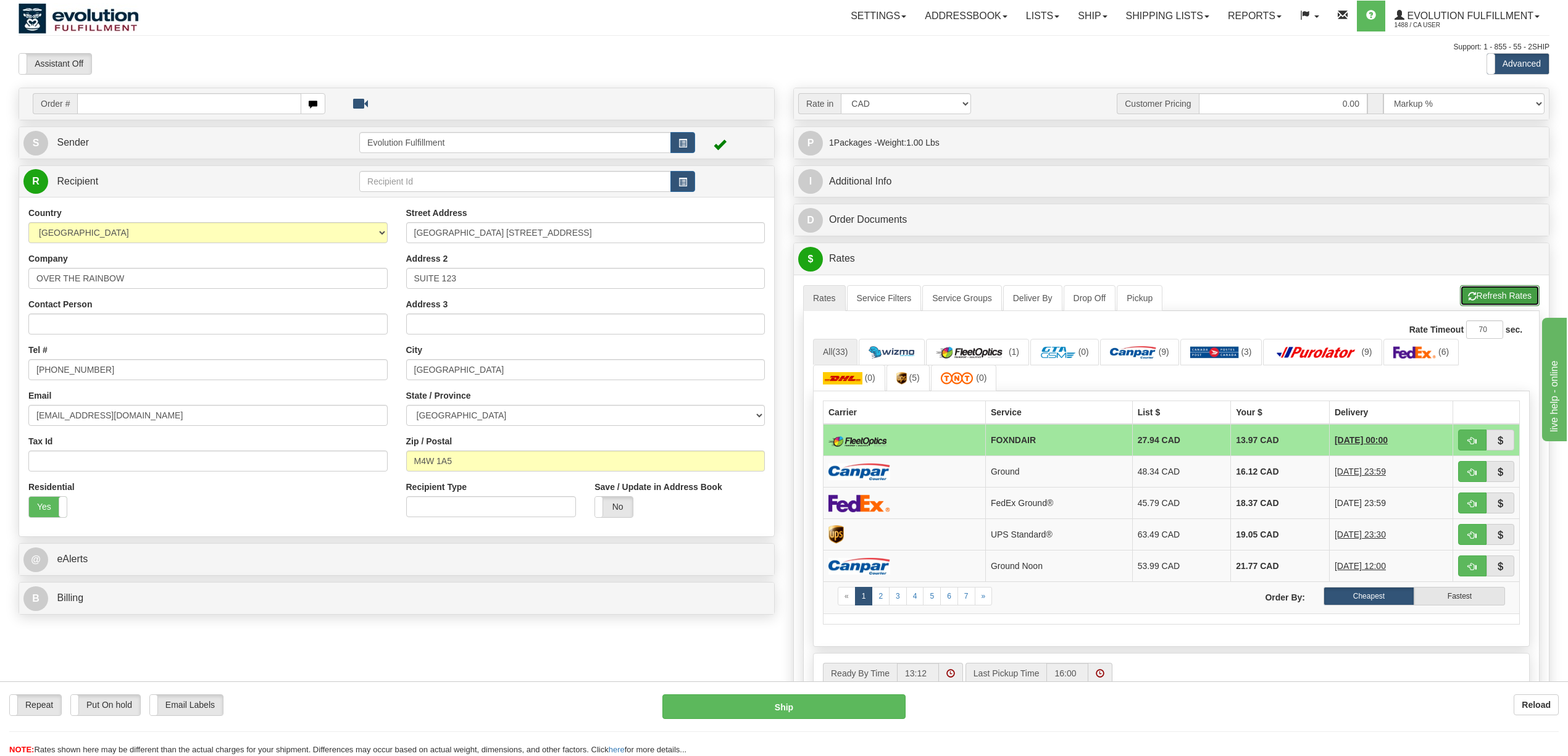
click at [1495, 306] on button "Refresh Rates" at bounding box center [1500, 296] width 80 height 21
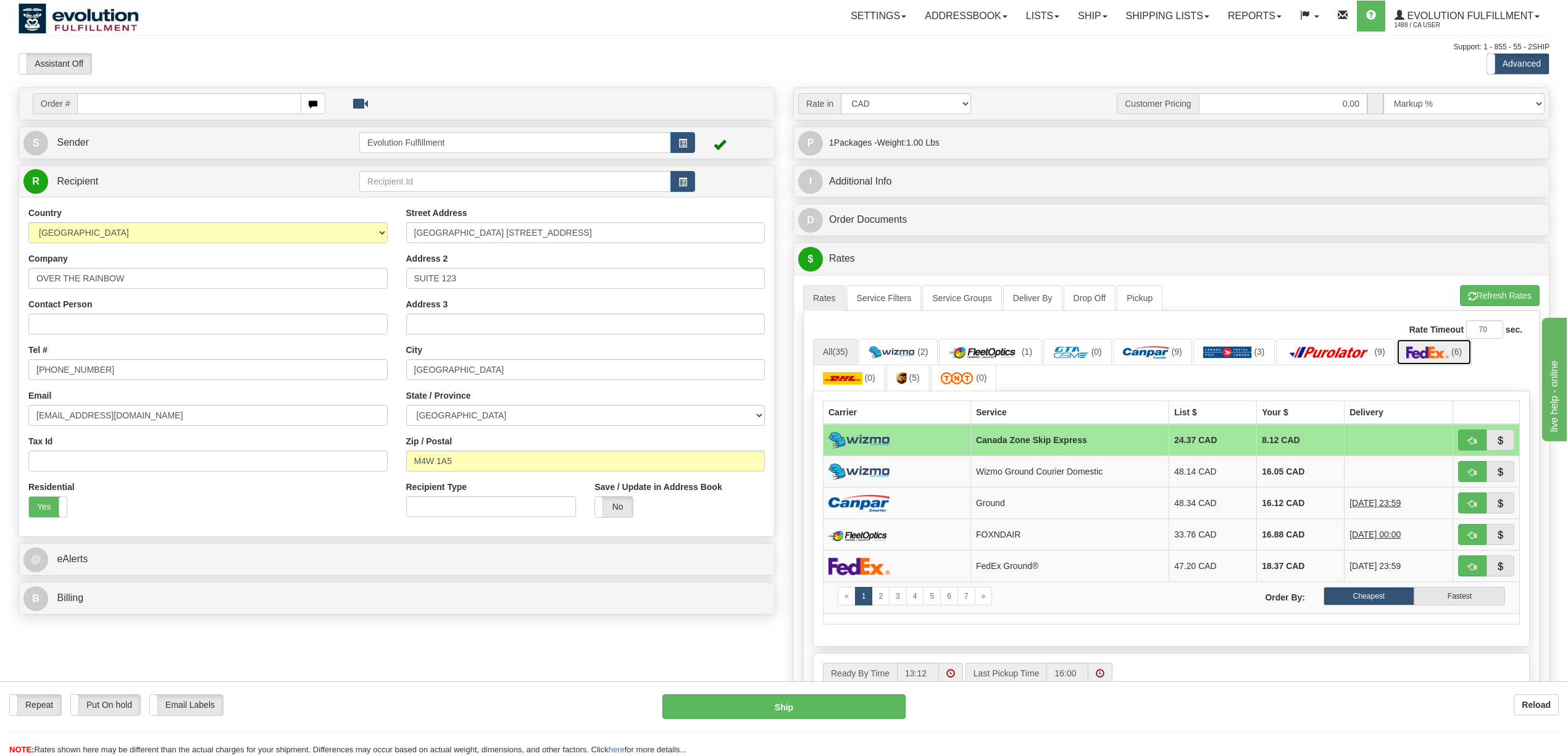
click at [1439, 358] on img at bounding box center [1428, 352] width 43 height 12
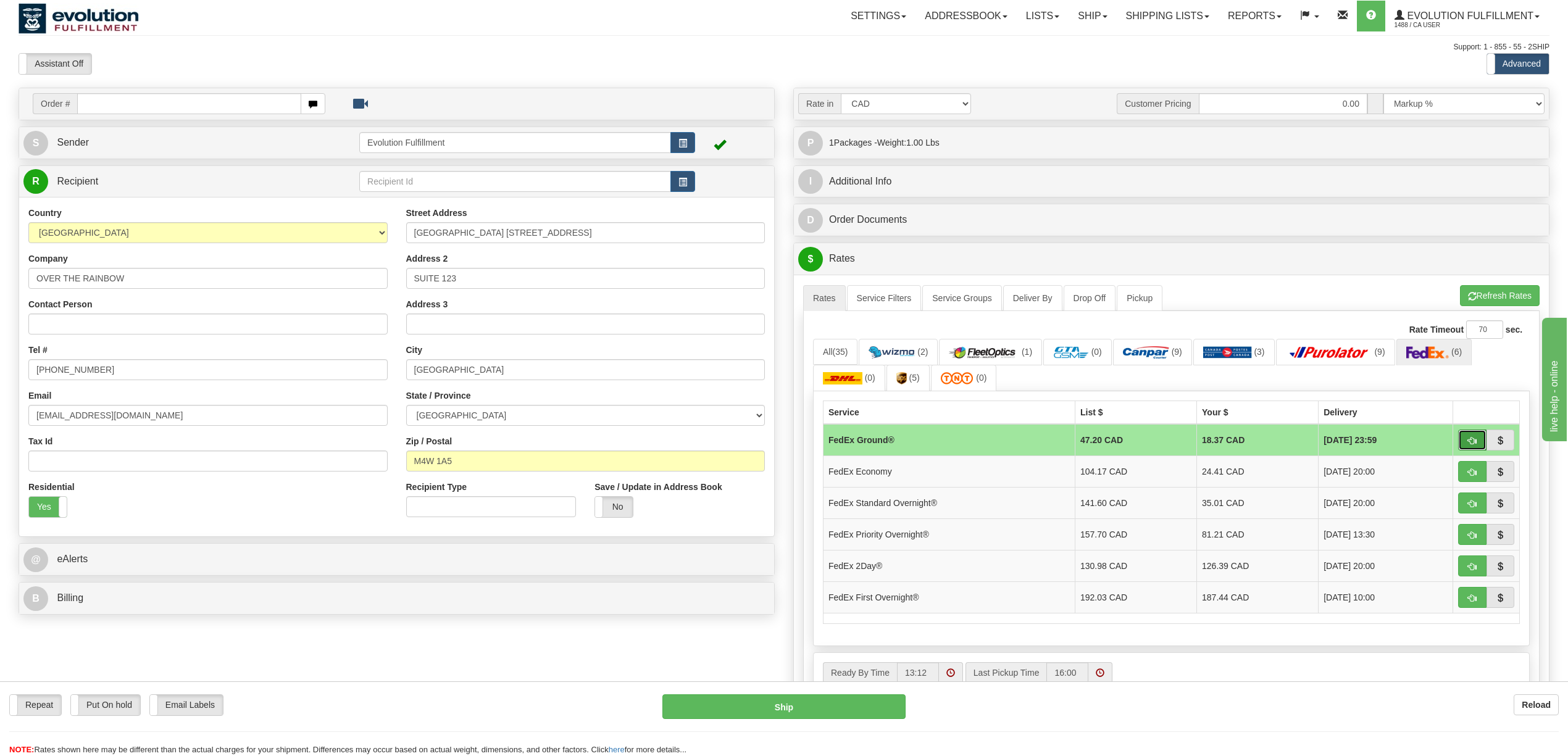
click at [1461, 444] on button "button" at bounding box center [1473, 440] width 28 height 21
type input "92"
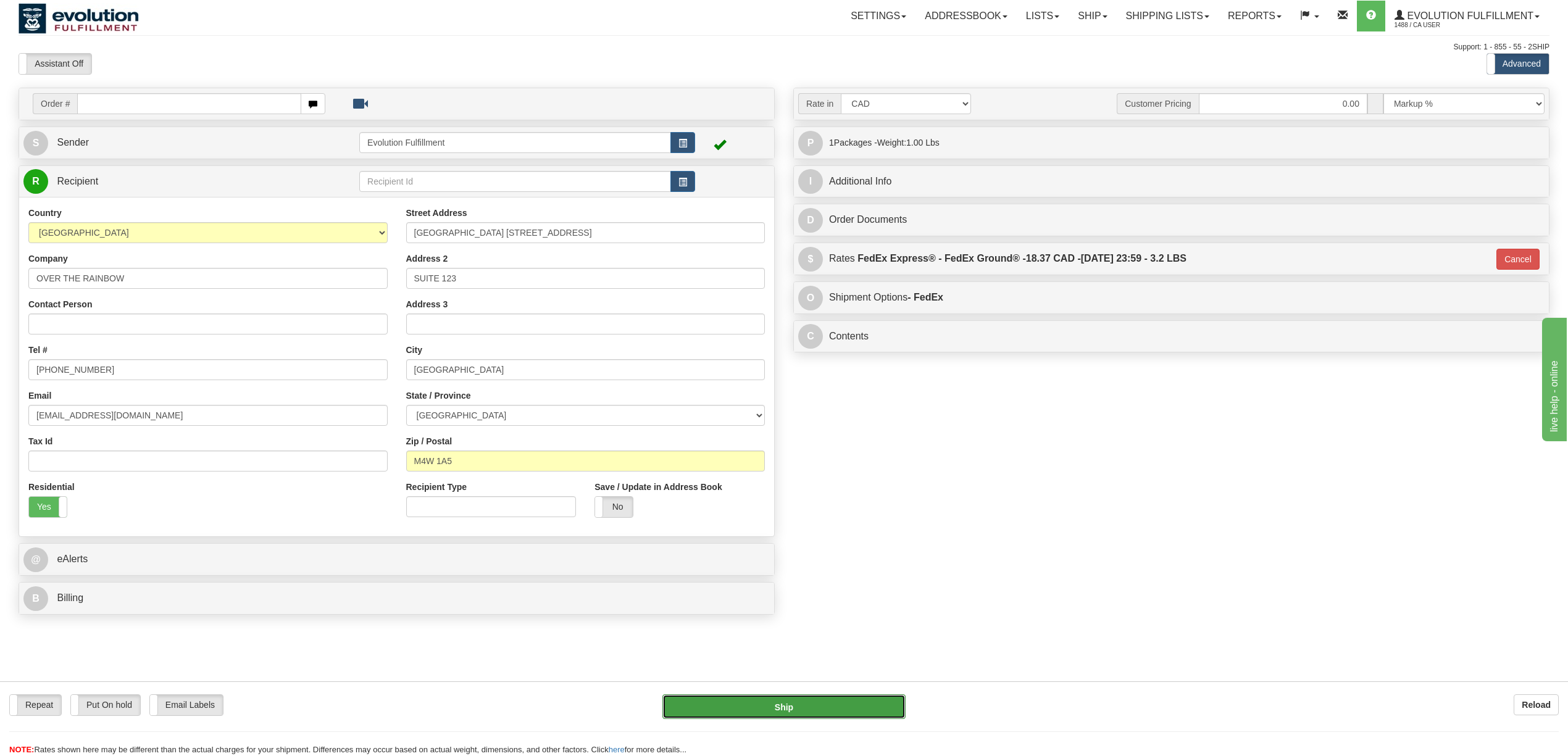
click at [786, 704] on button "Ship" at bounding box center [783, 706] width 243 height 25
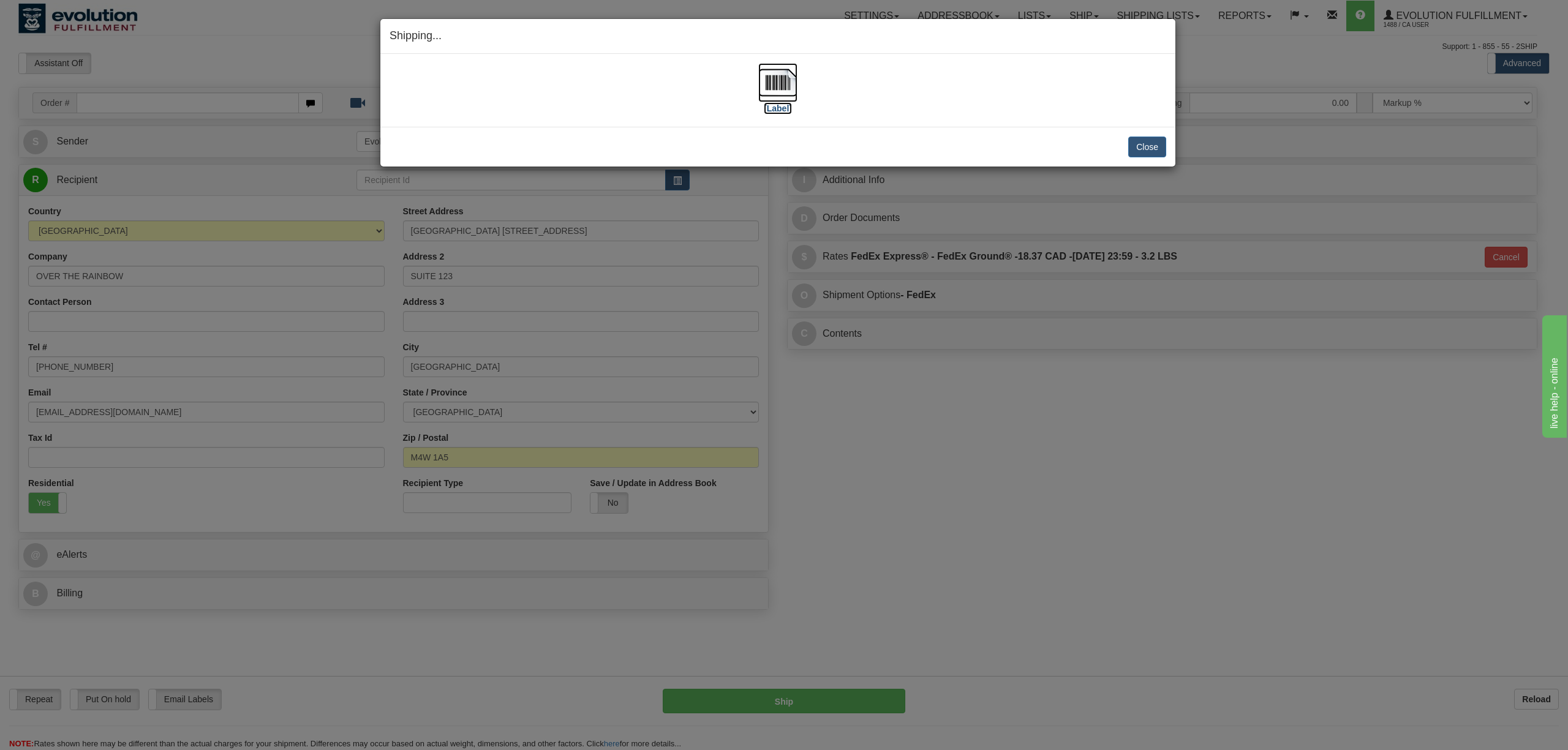
click at [780, 73] on img at bounding box center [778, 83] width 40 height 40
click at [1143, 146] on button "Close" at bounding box center [1147, 147] width 38 height 21
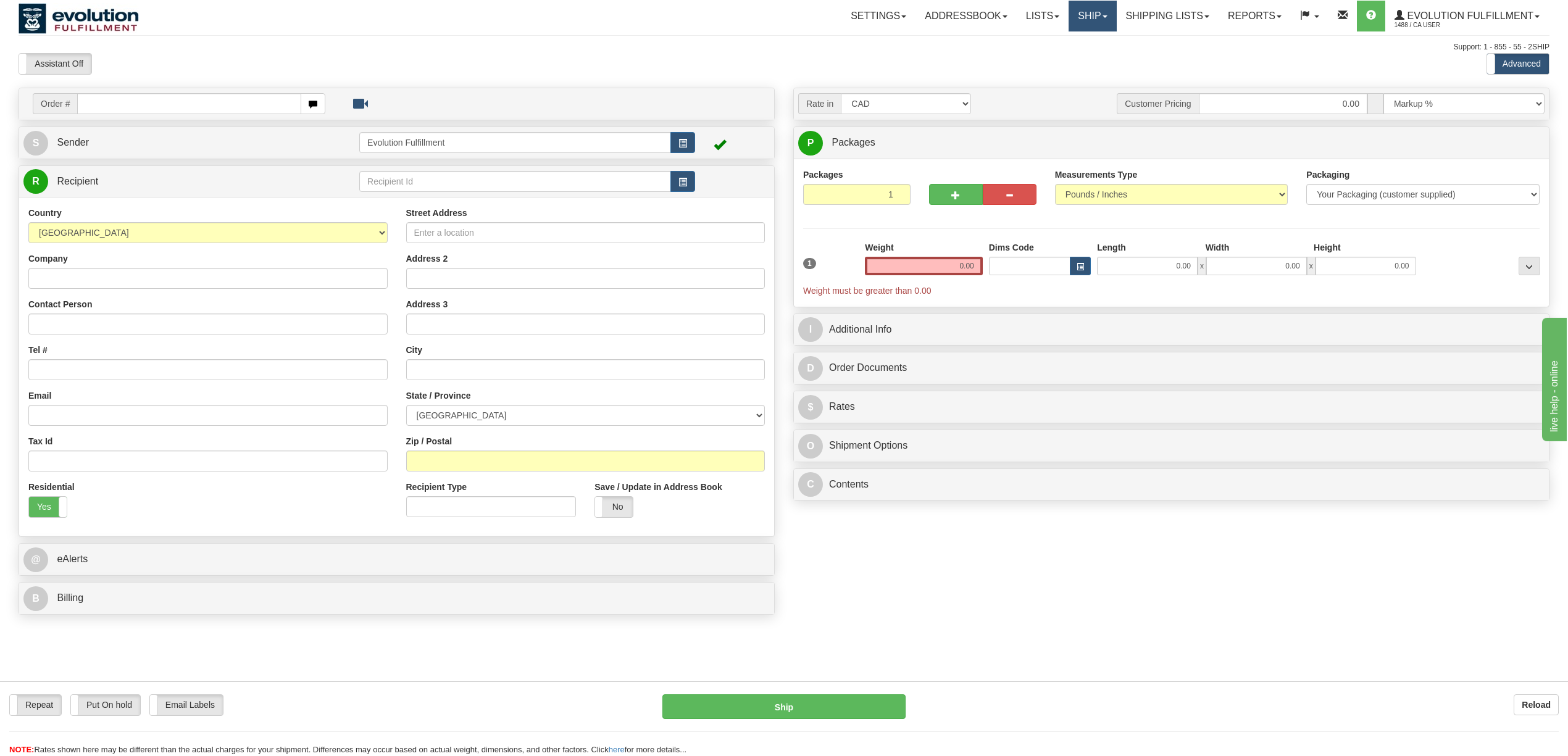
click at [1090, 22] on link "Ship" at bounding box center [1092, 16] width 48 height 31
click at [1068, 58] on span "OnHold / Order Queue" at bounding box center [1060, 59] width 87 height 10
